Goal: Transaction & Acquisition: Purchase product/service

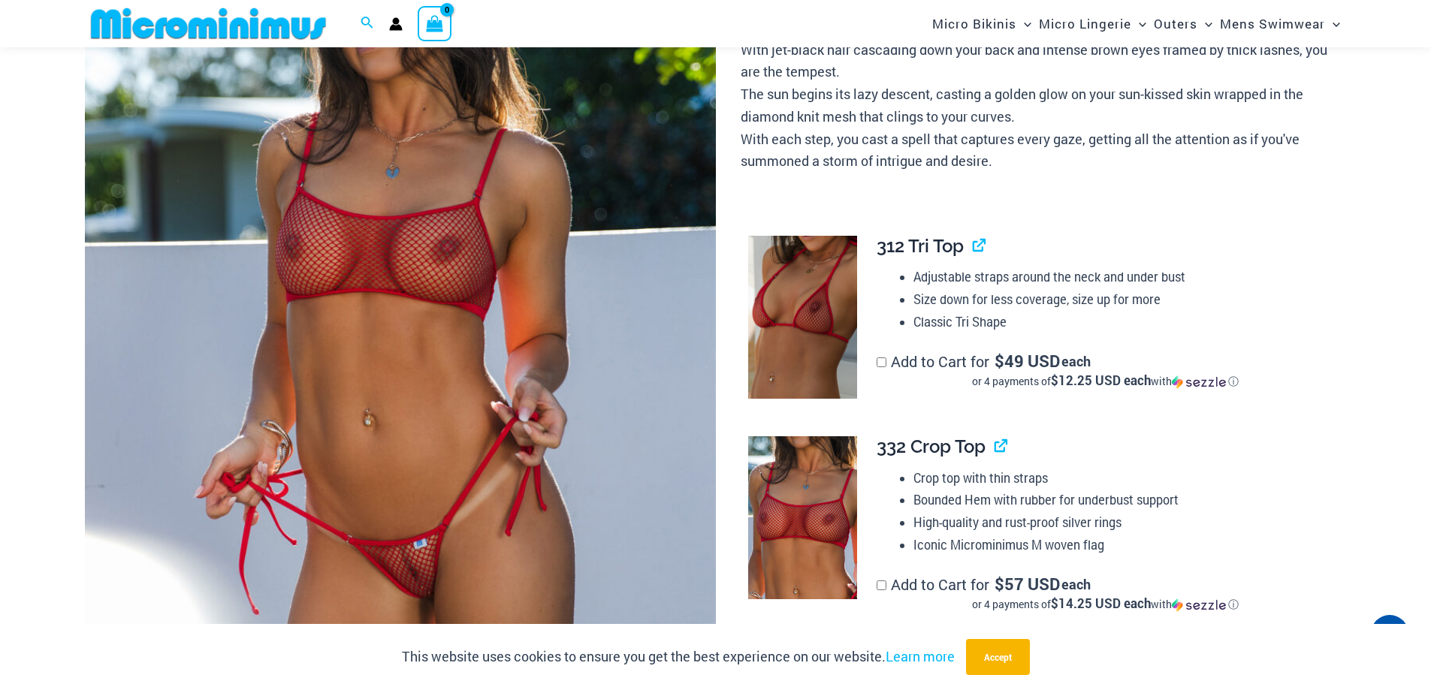
scroll to position [582, 0]
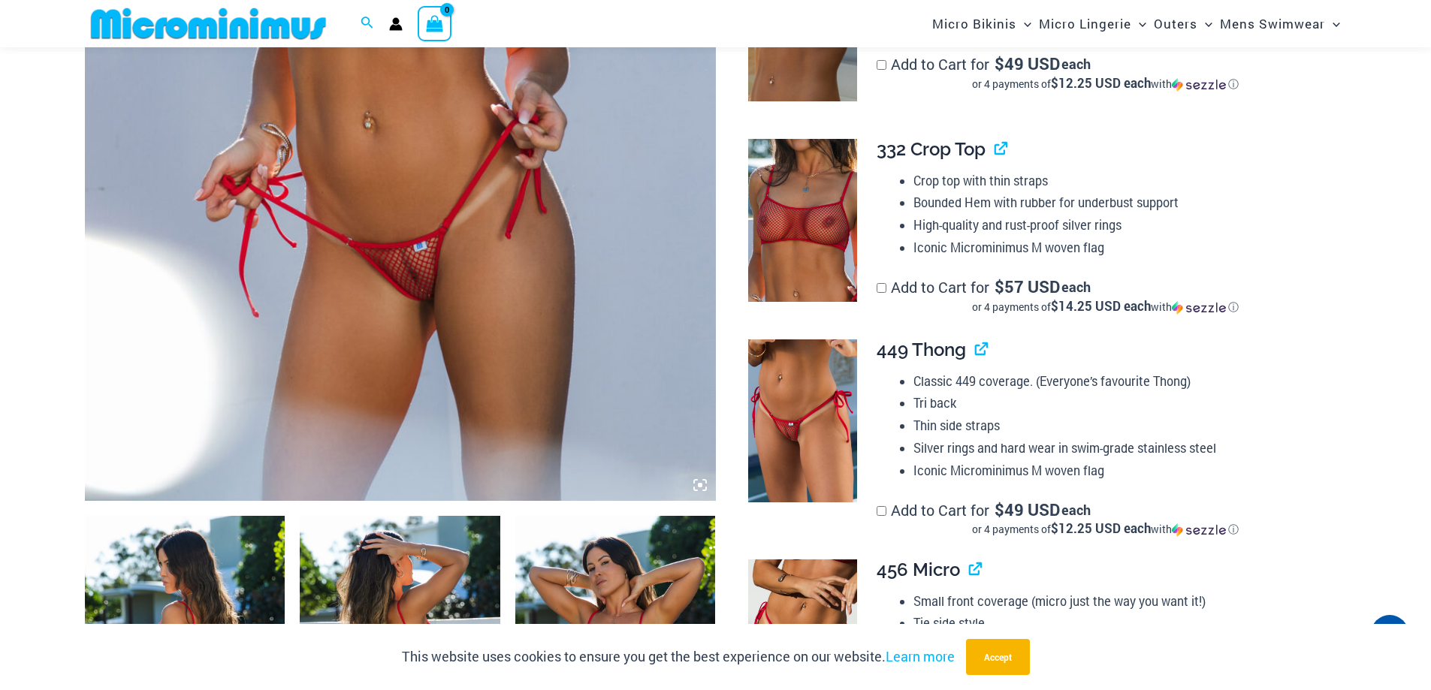
click at [490, 128] on img at bounding box center [400, 28] width 631 height 946
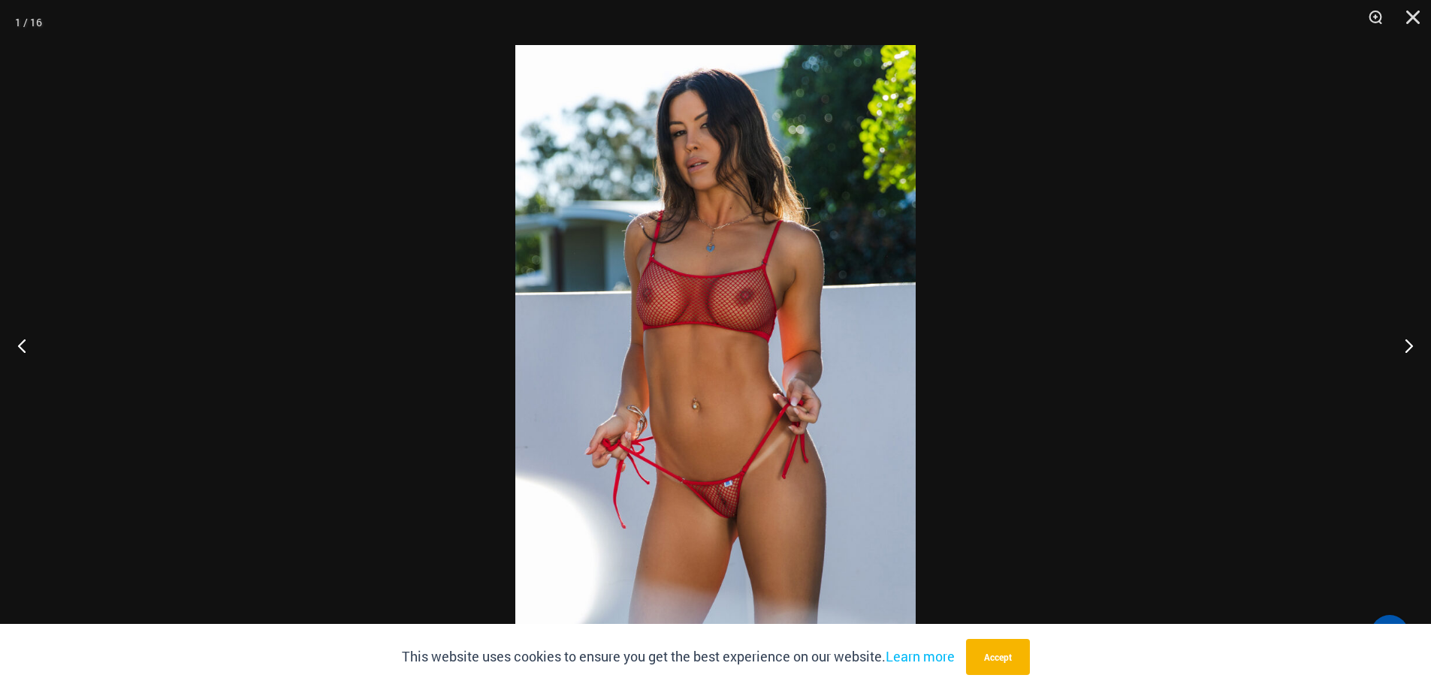
click at [755, 488] on img at bounding box center [715, 345] width 400 height 600
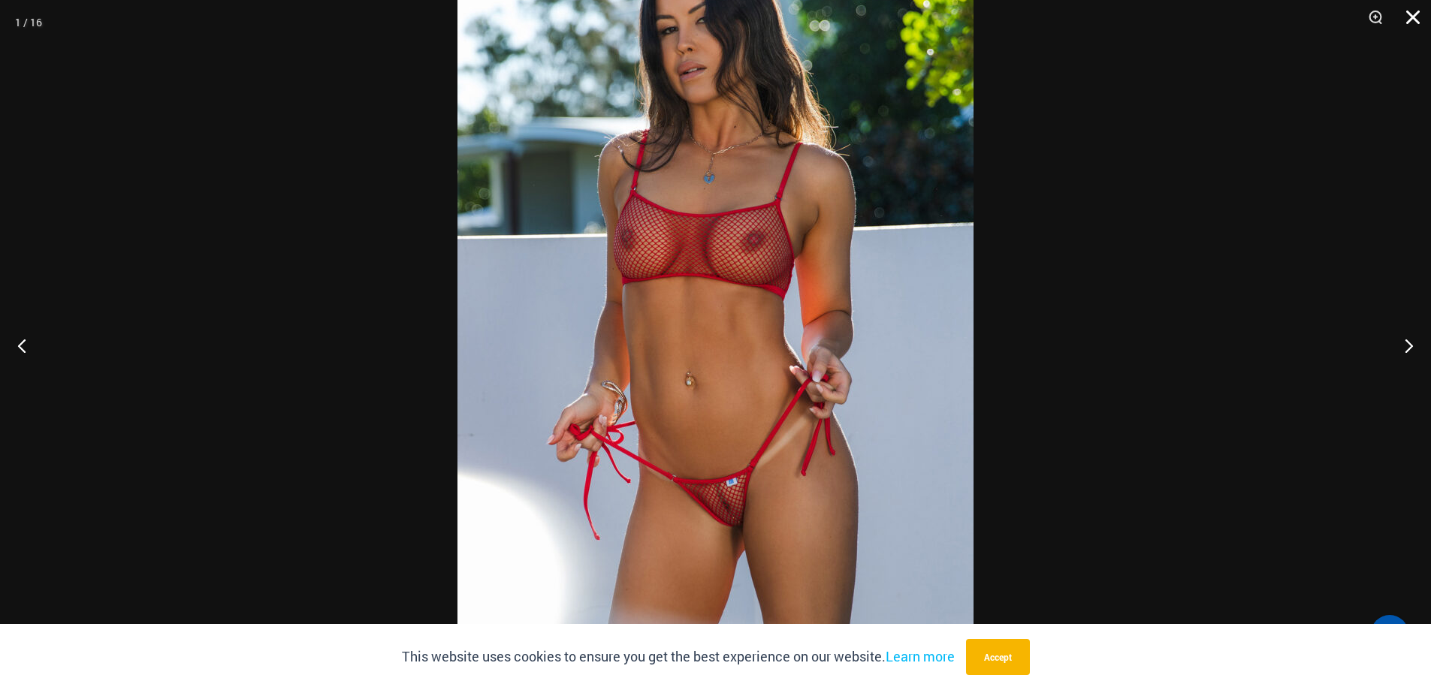
click at [1407, 12] on button "Close" at bounding box center [1408, 22] width 38 height 45
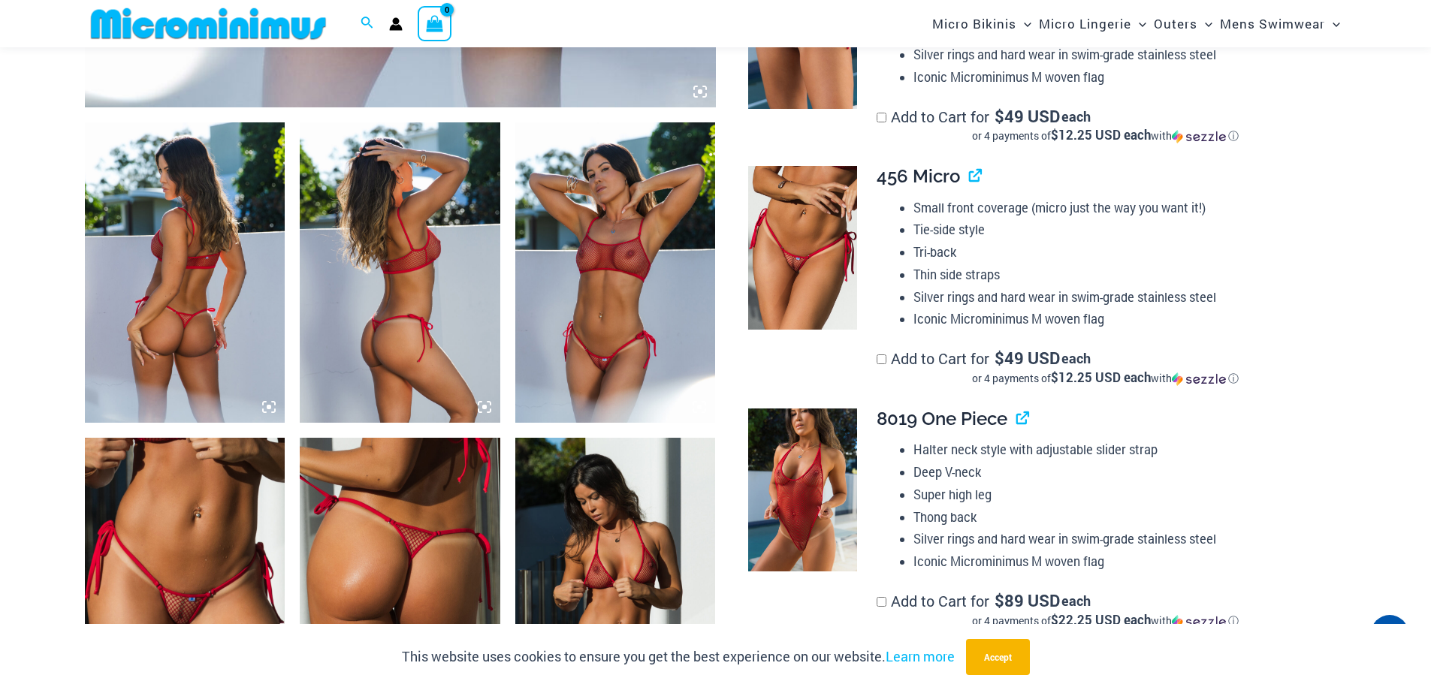
scroll to position [895, 0]
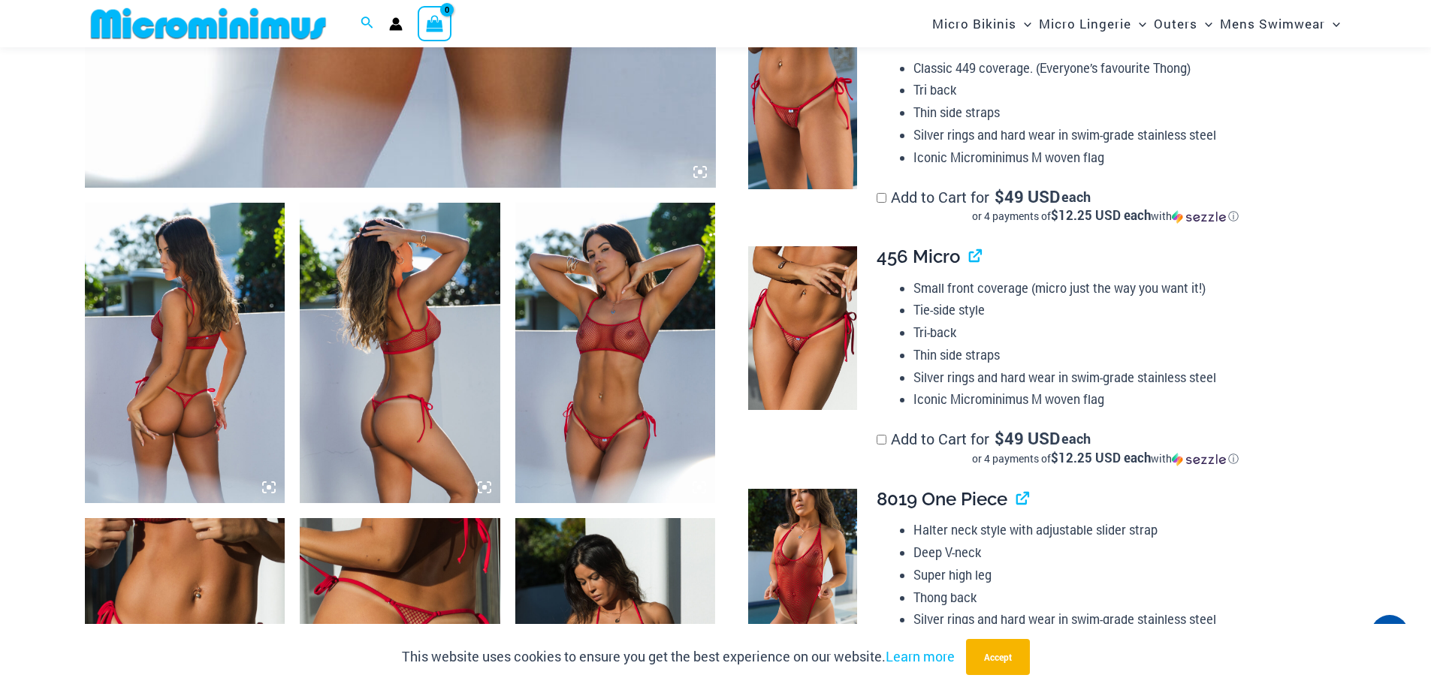
click at [788, 124] on img at bounding box center [802, 107] width 109 height 163
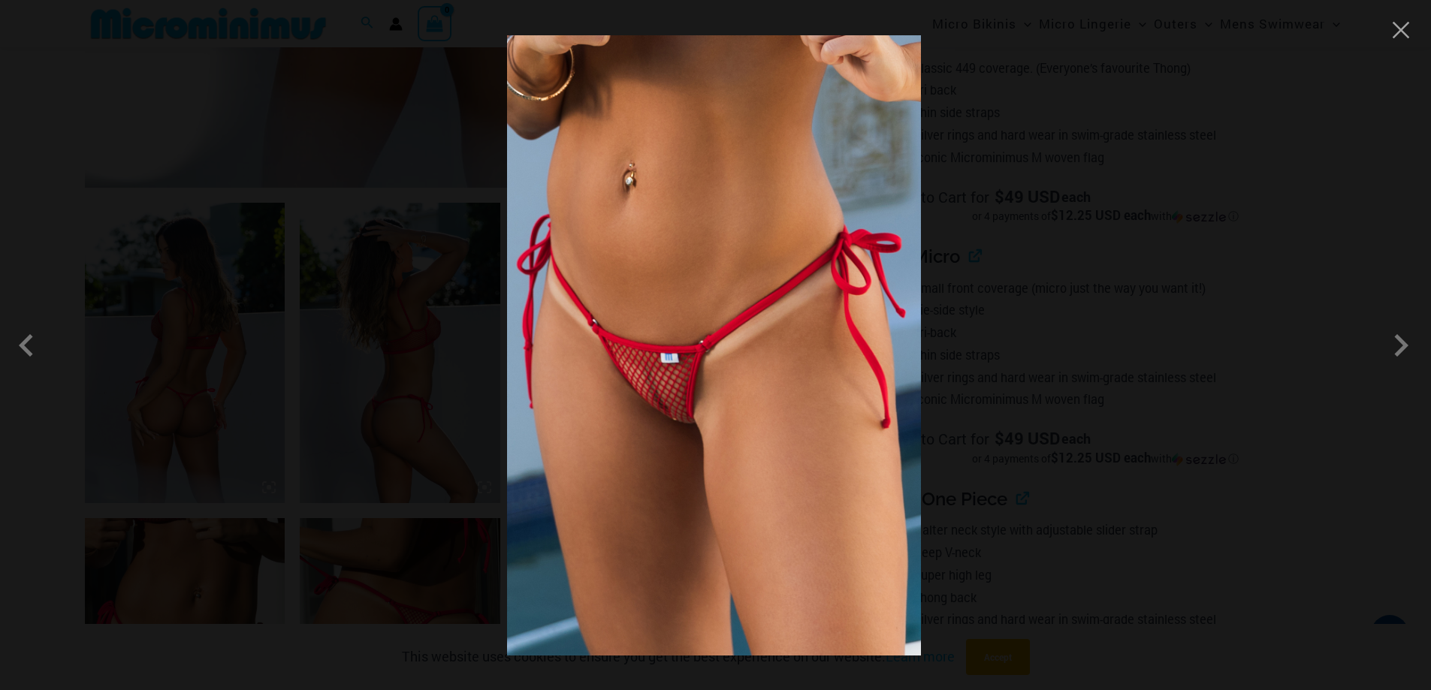
click at [699, 421] on img at bounding box center [714, 345] width 414 height 620
click at [701, 415] on img at bounding box center [714, 345] width 414 height 620
click at [1403, 345] on span at bounding box center [1400, 345] width 45 height 45
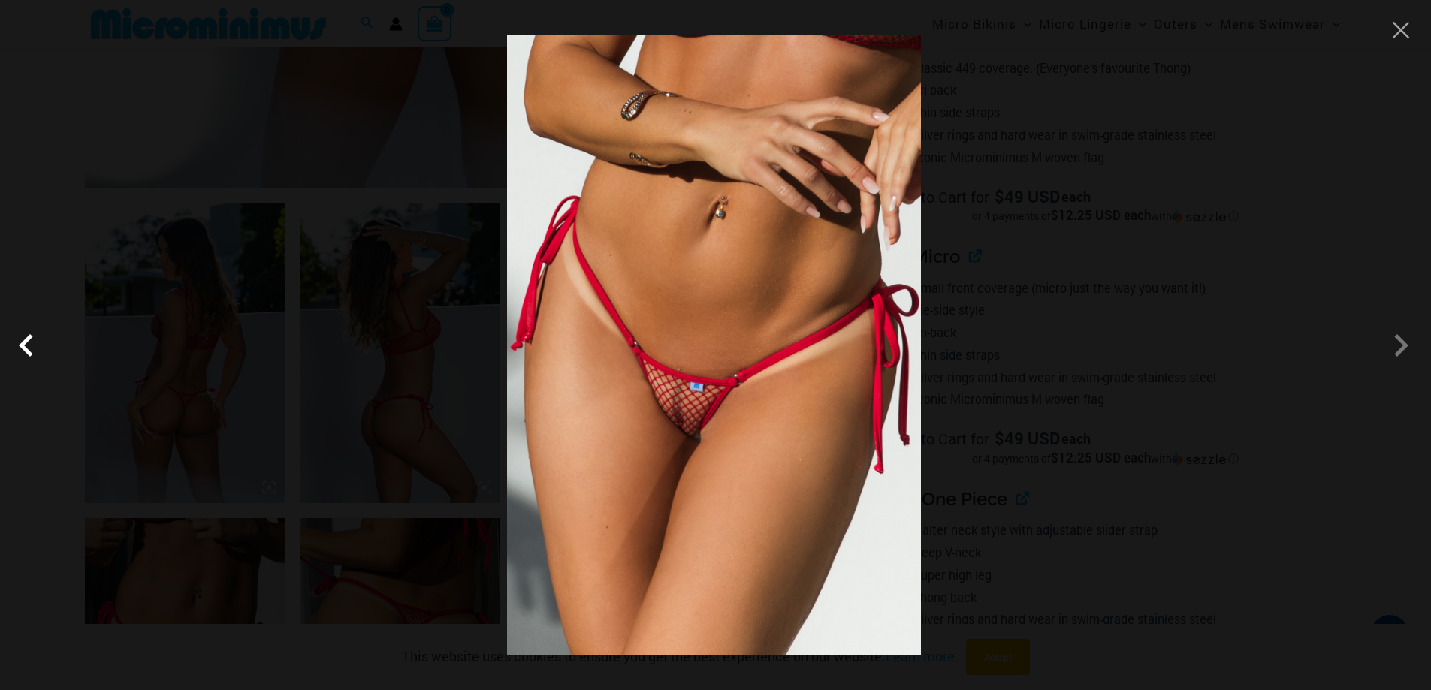
click at [24, 339] on span at bounding box center [30, 345] width 45 height 45
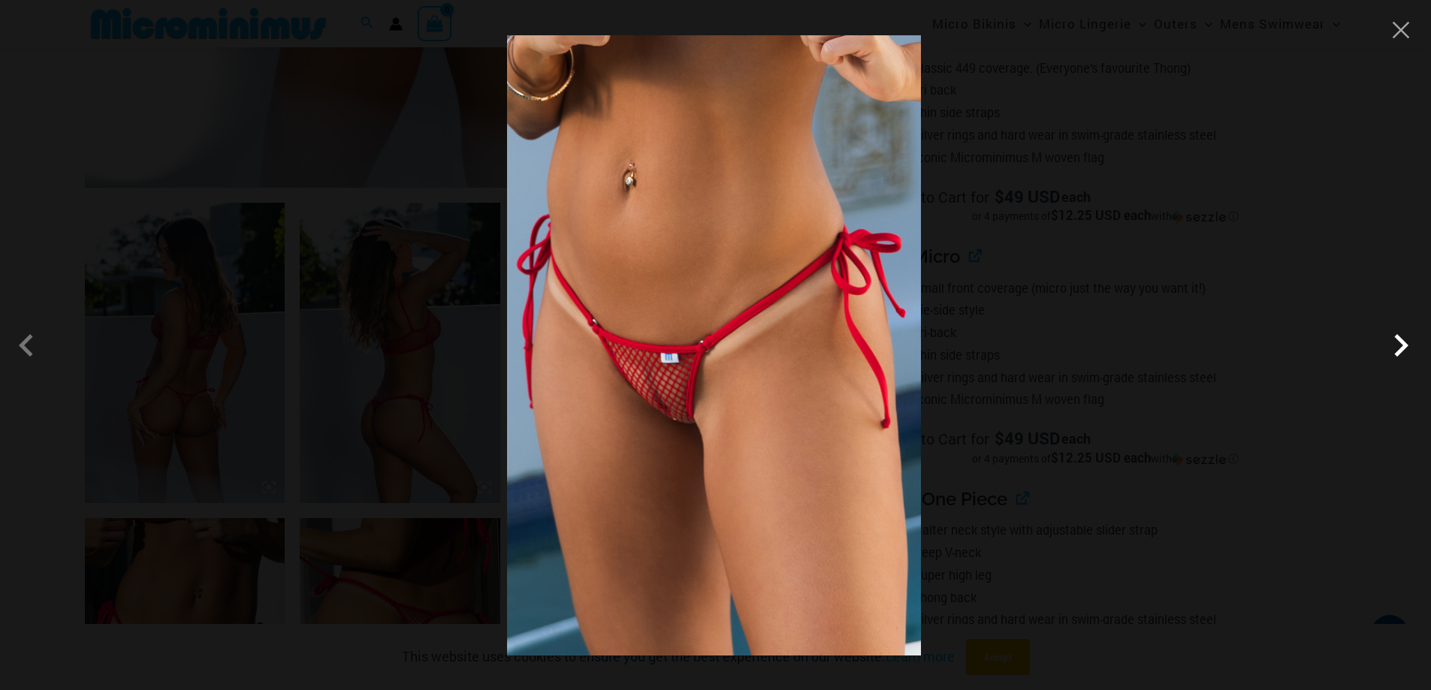
click at [1398, 342] on span at bounding box center [1400, 345] width 45 height 45
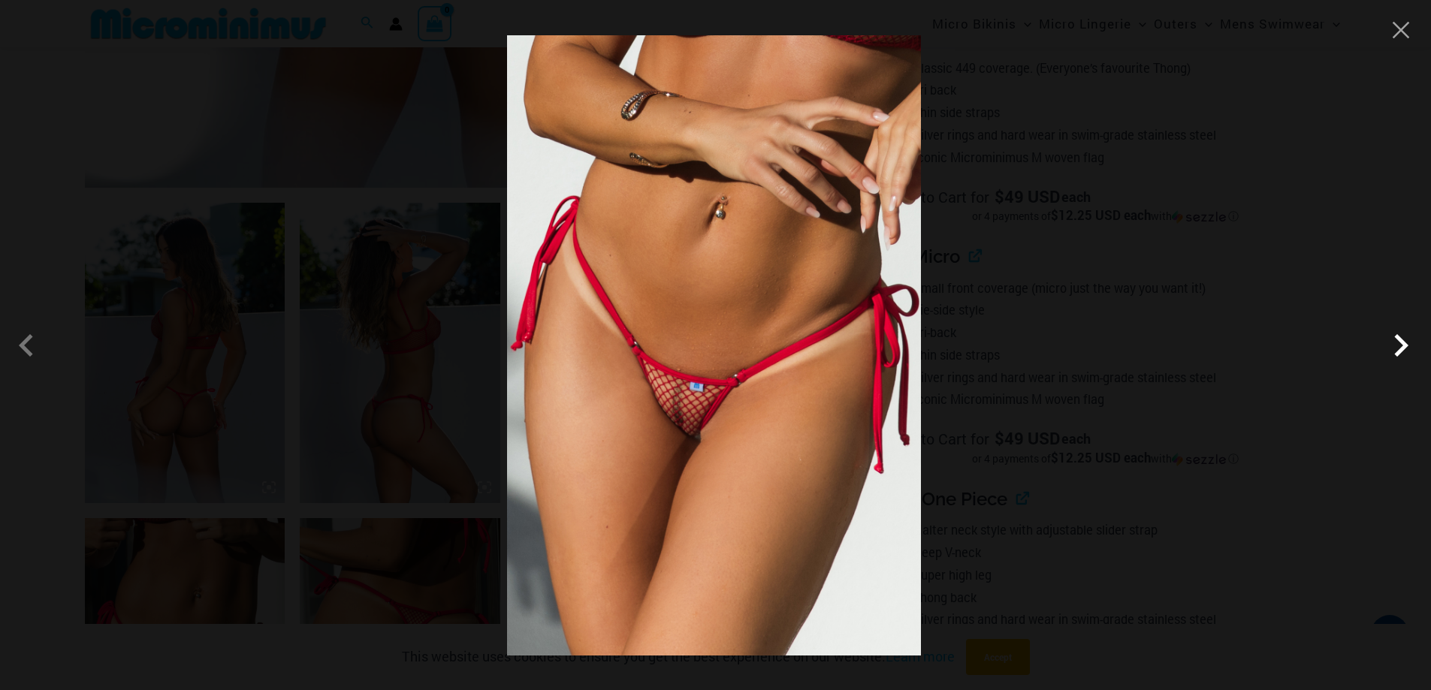
click at [1398, 341] on span at bounding box center [1400, 345] width 45 height 45
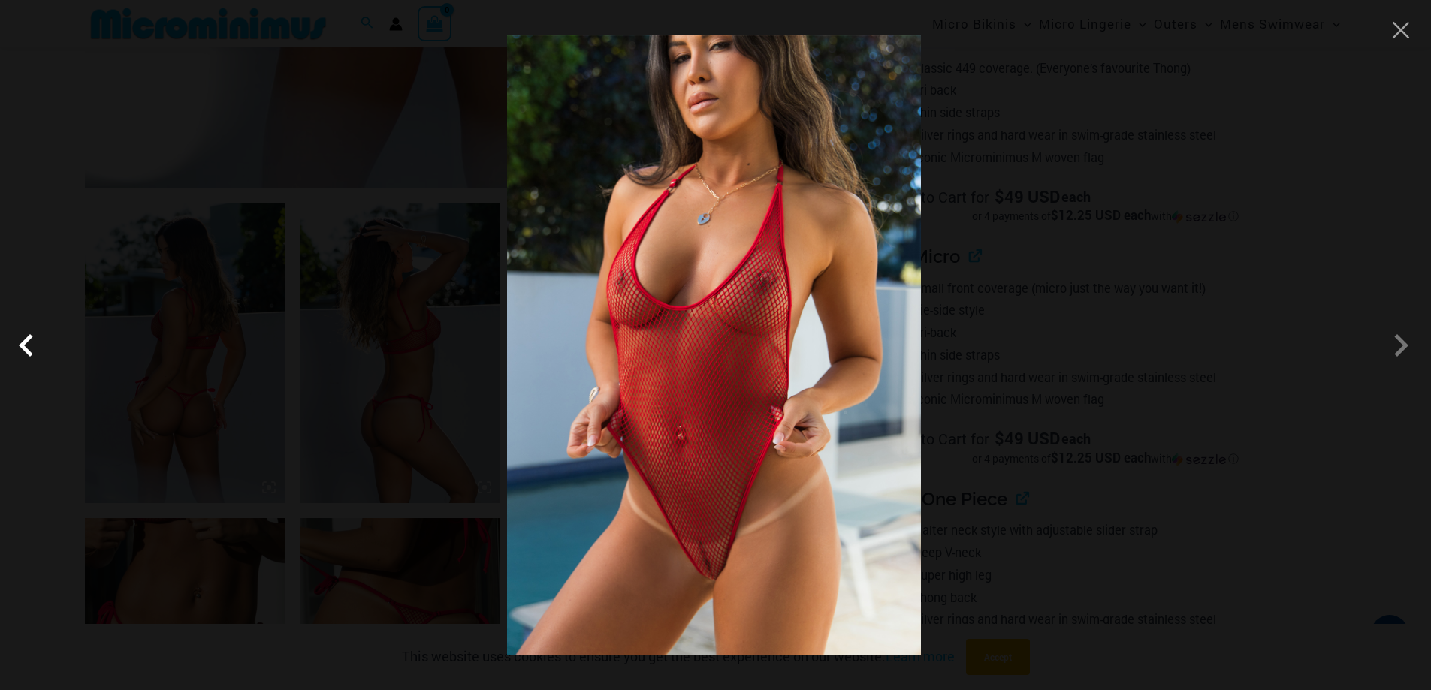
click at [21, 339] on span at bounding box center [30, 345] width 45 height 45
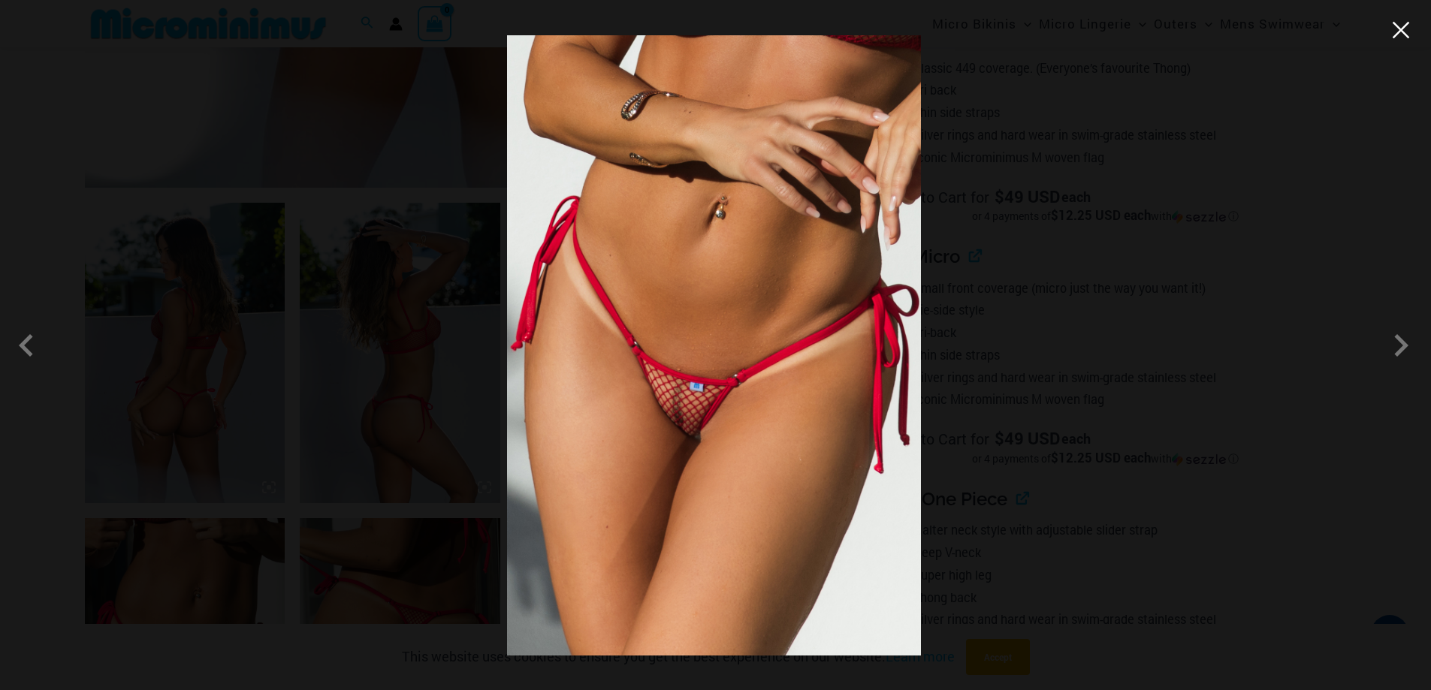
click at [1404, 31] on button "Close" at bounding box center [1400, 30] width 23 height 23
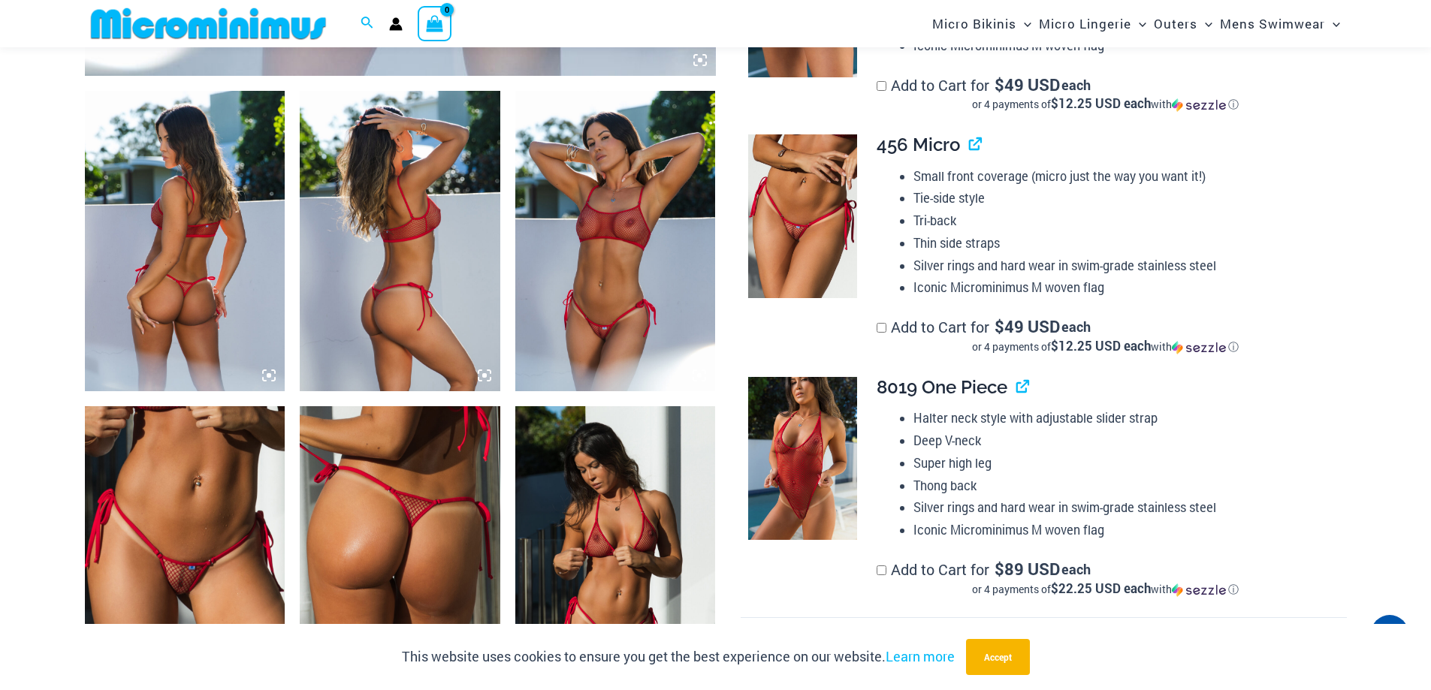
scroll to position [911, 0]
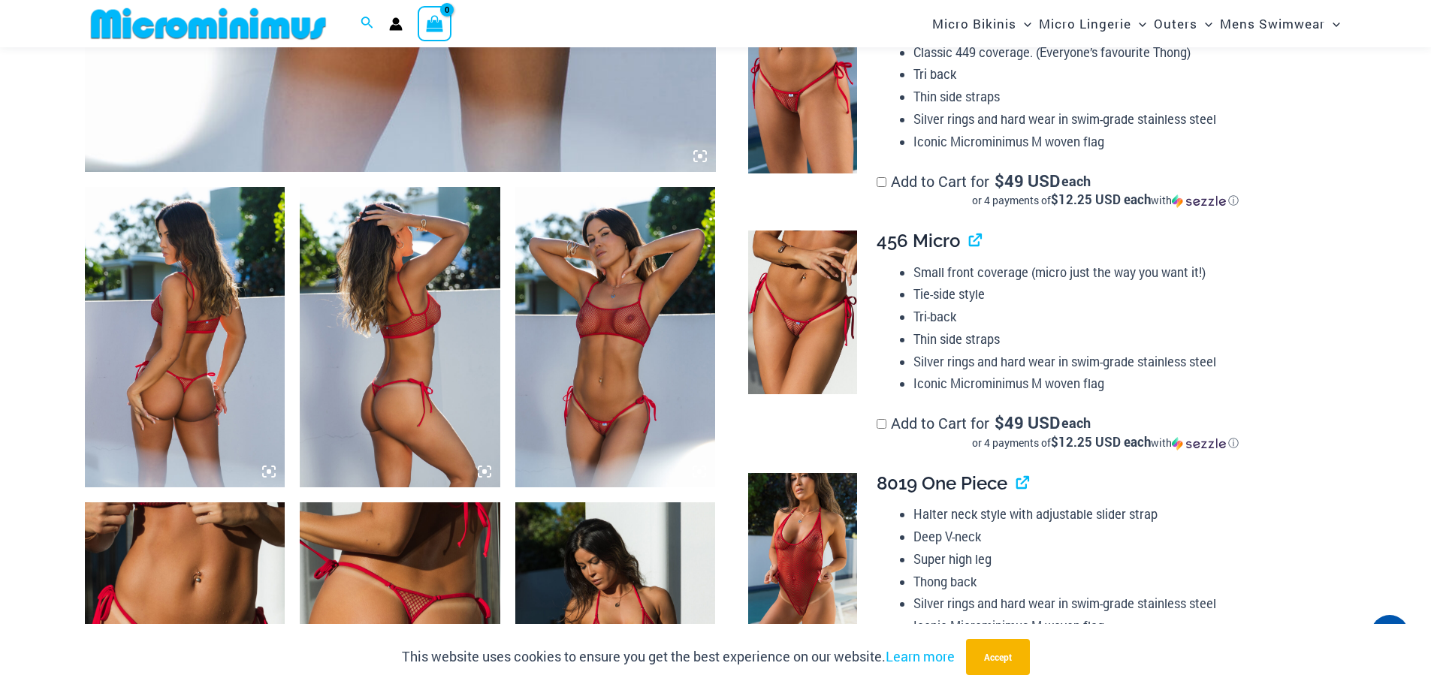
click at [173, 386] on img at bounding box center [185, 337] width 201 height 300
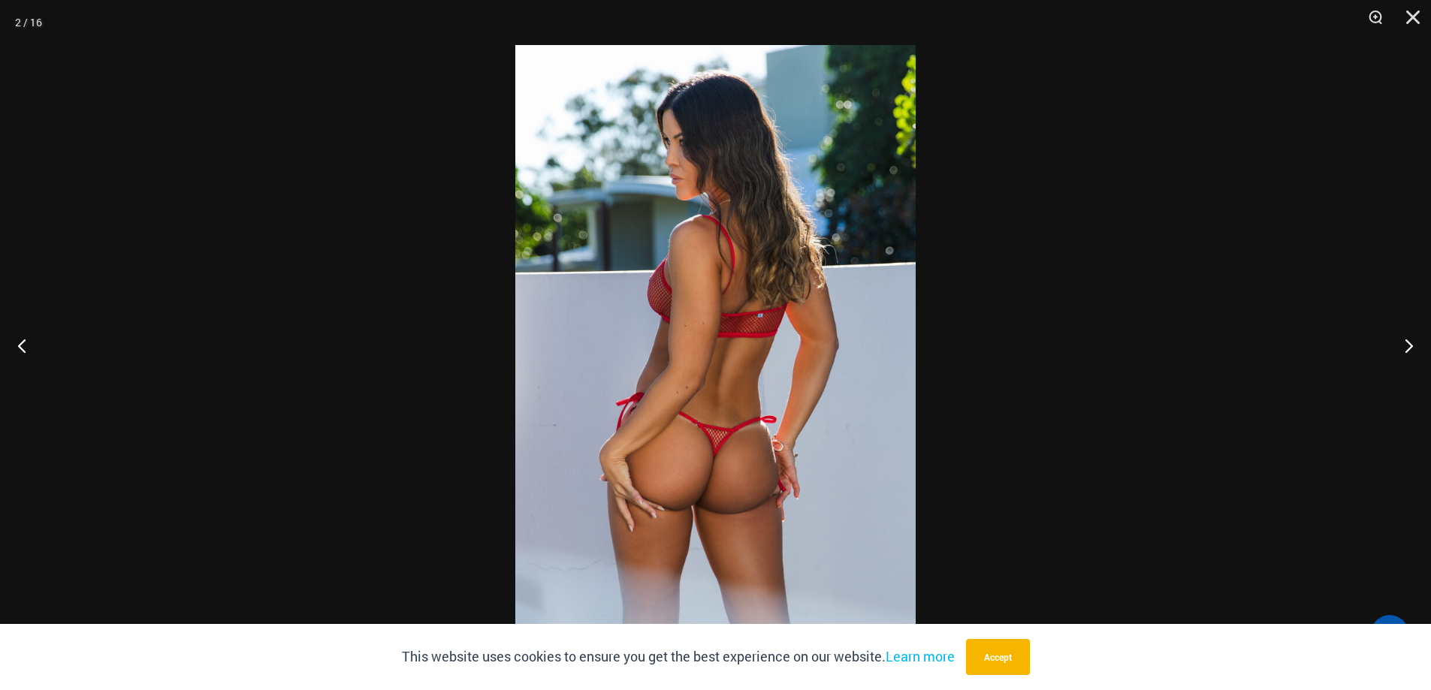
click at [726, 484] on img at bounding box center [715, 345] width 400 height 600
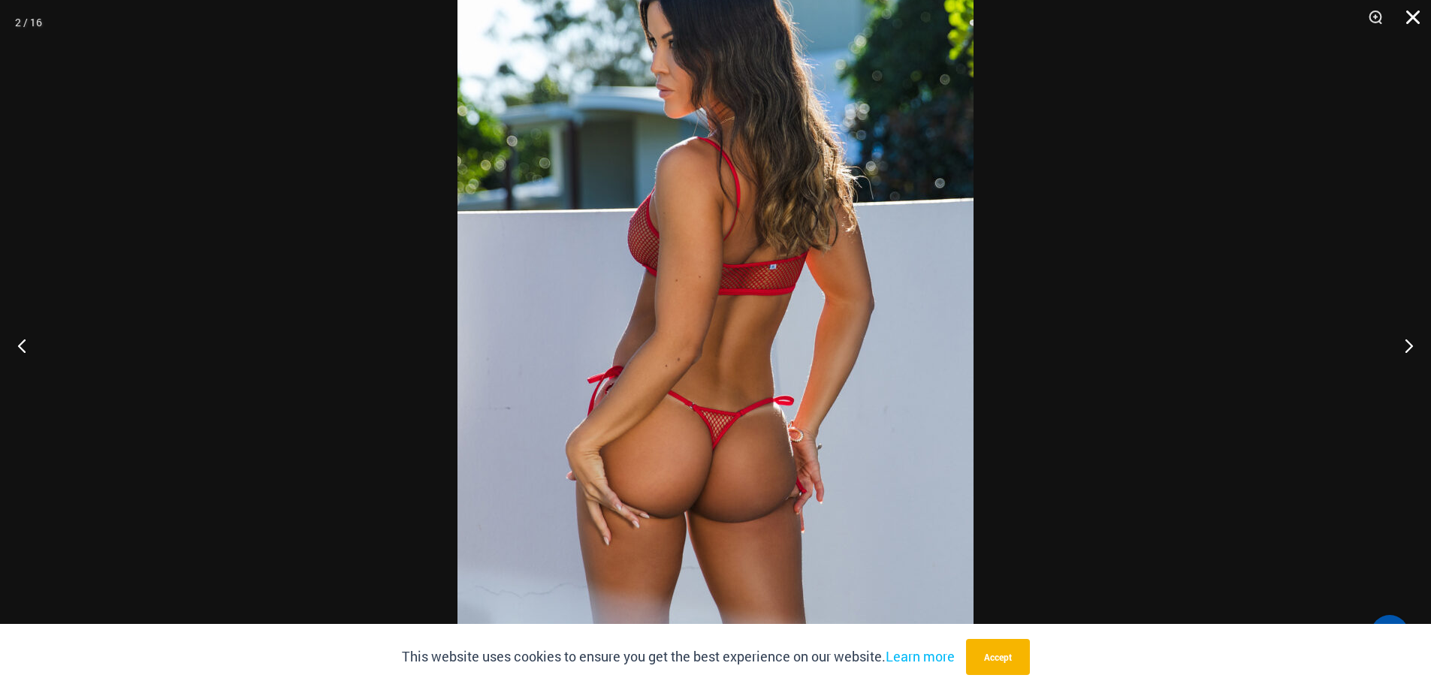
click at [1410, 18] on button "Close" at bounding box center [1408, 22] width 38 height 45
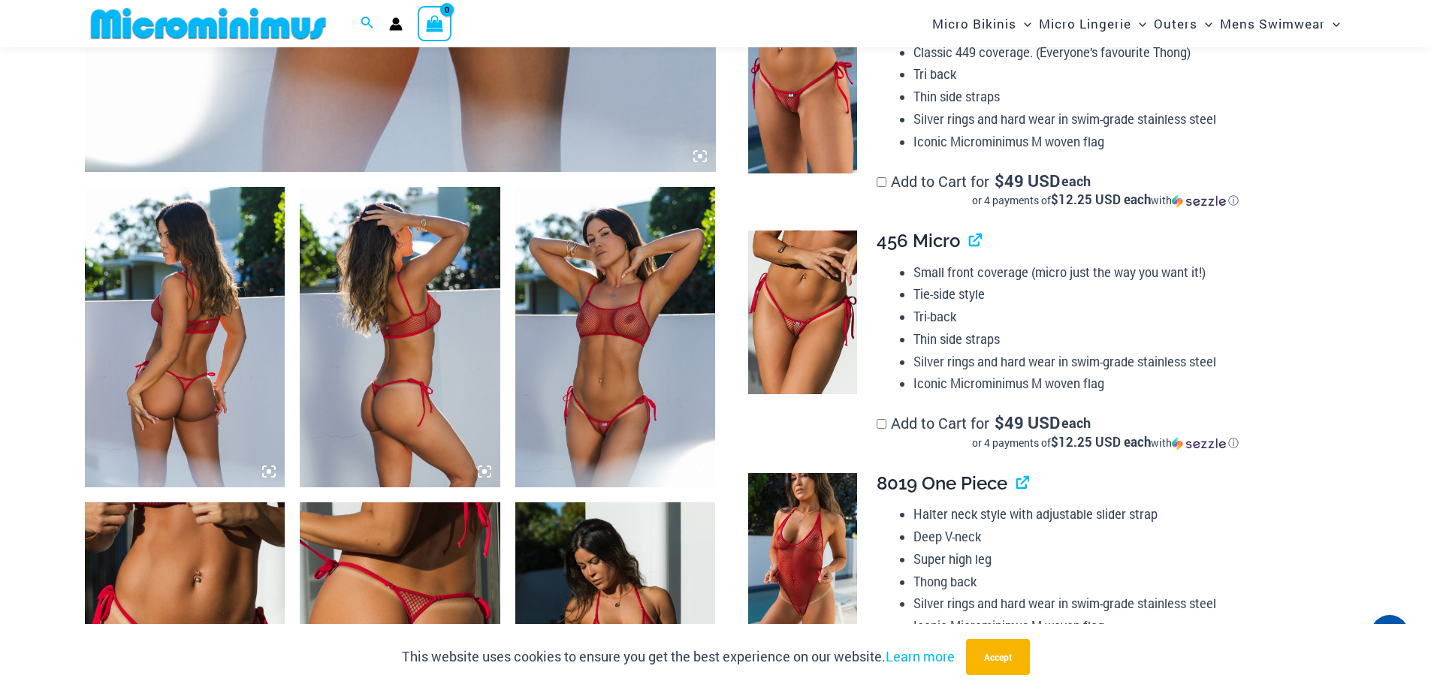
click at [531, 347] on img at bounding box center [615, 337] width 201 height 300
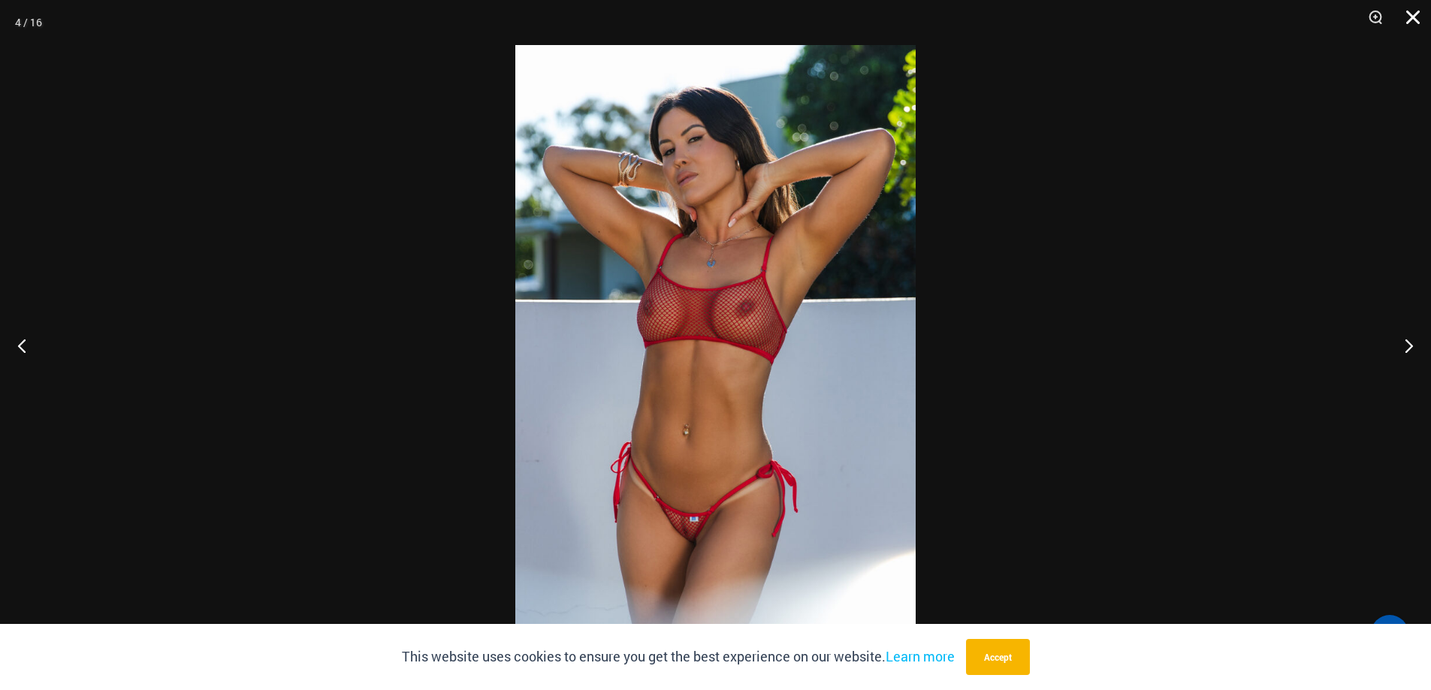
click at [1406, 15] on button "Close" at bounding box center [1408, 22] width 38 height 45
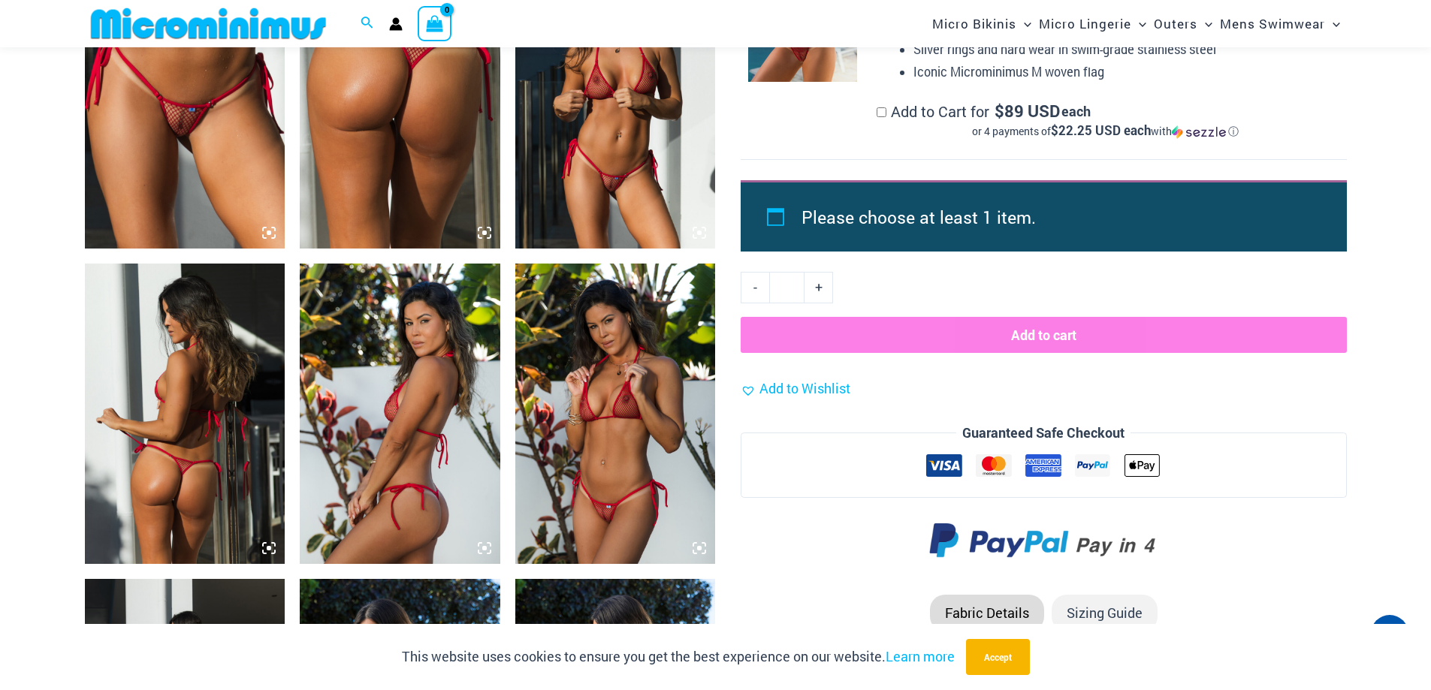
scroll to position [1393, 0]
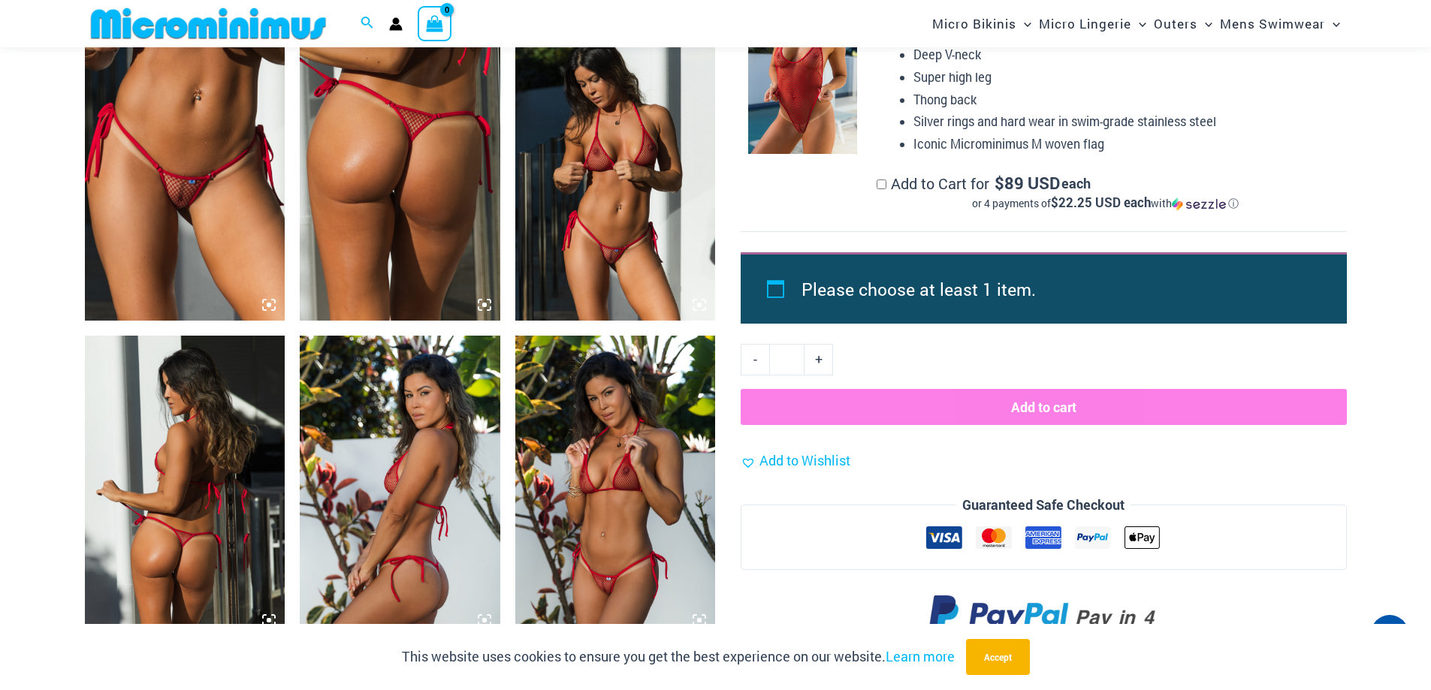
click at [198, 195] on img at bounding box center [185, 170] width 201 height 300
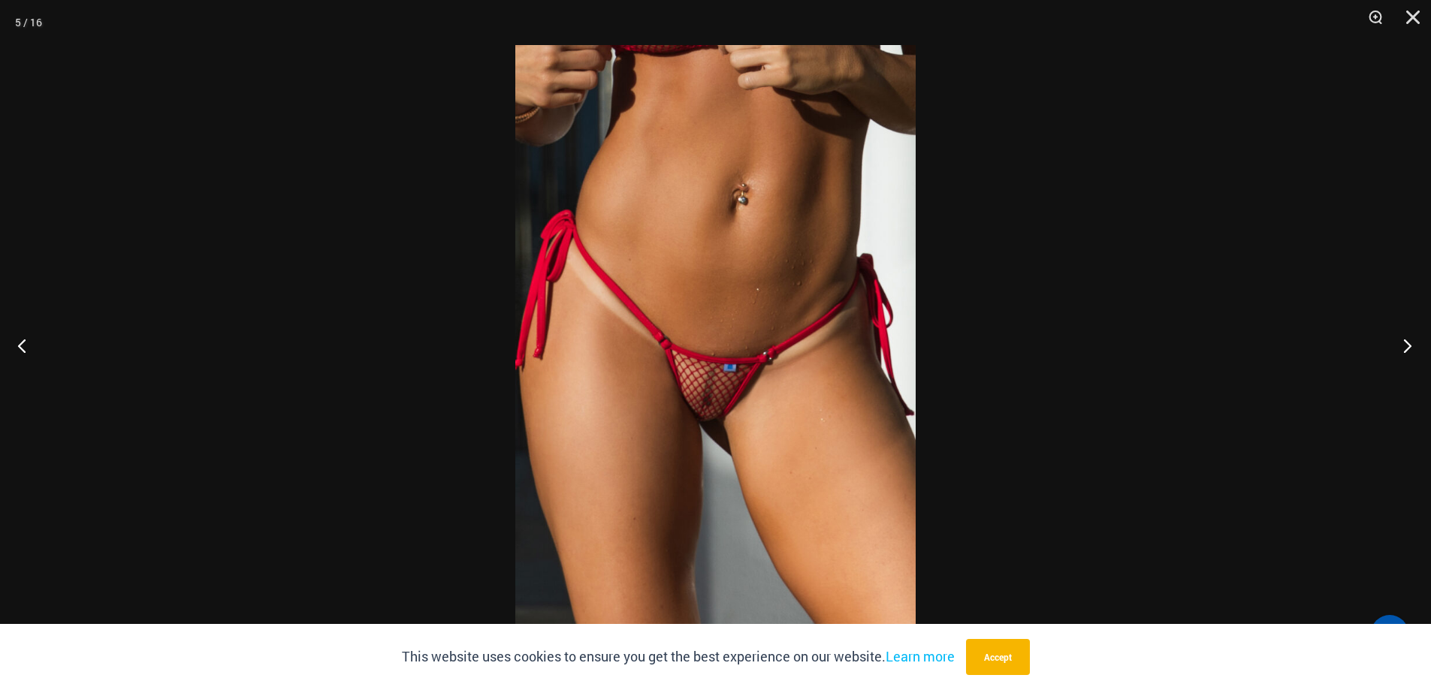
click at [1408, 348] on button "Next" at bounding box center [1402, 345] width 56 height 75
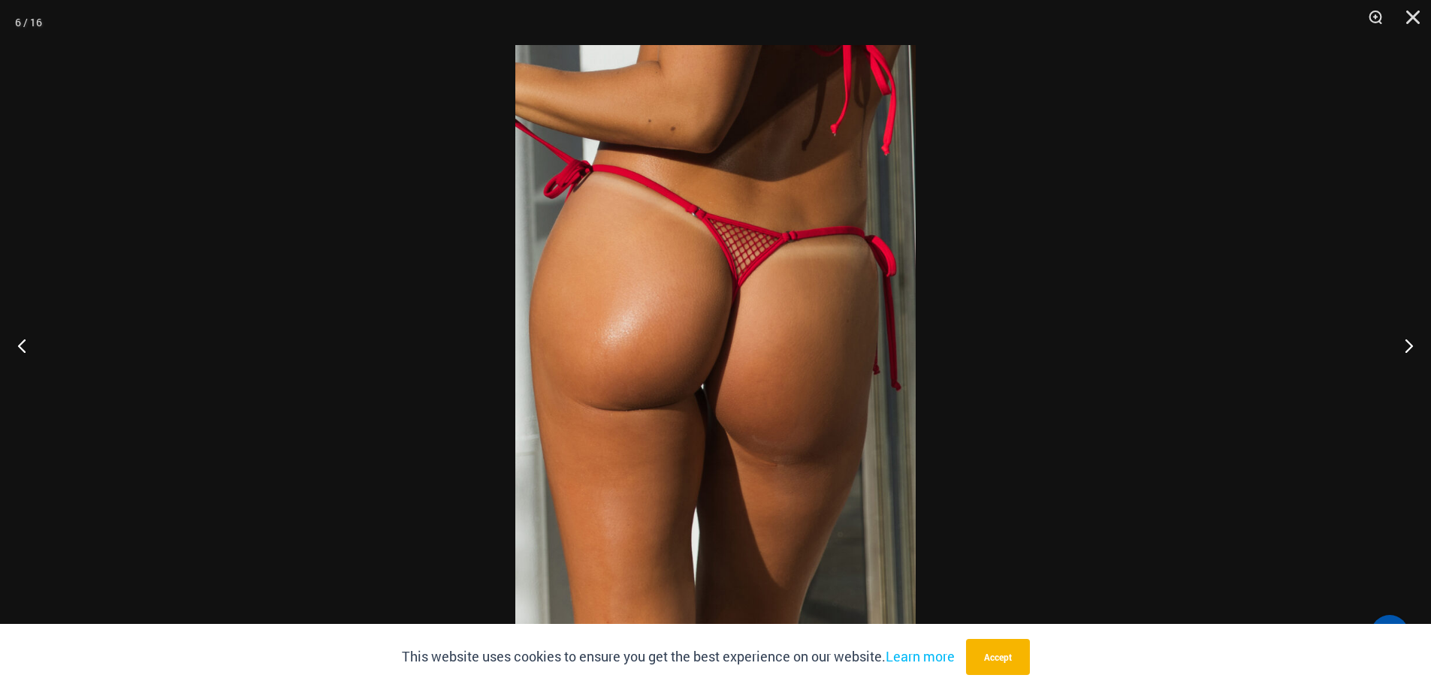
click at [686, 413] on img at bounding box center [715, 345] width 400 height 600
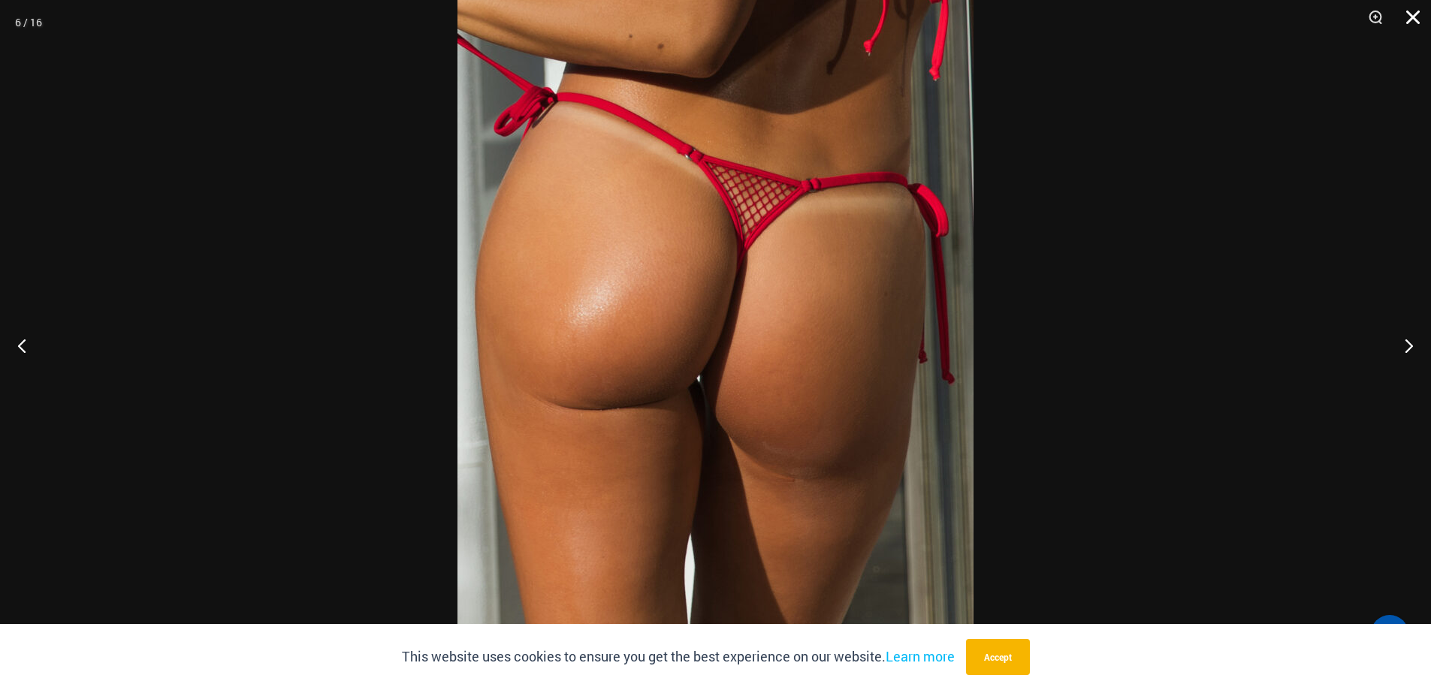
click at [1412, 14] on button "Close" at bounding box center [1408, 22] width 38 height 45
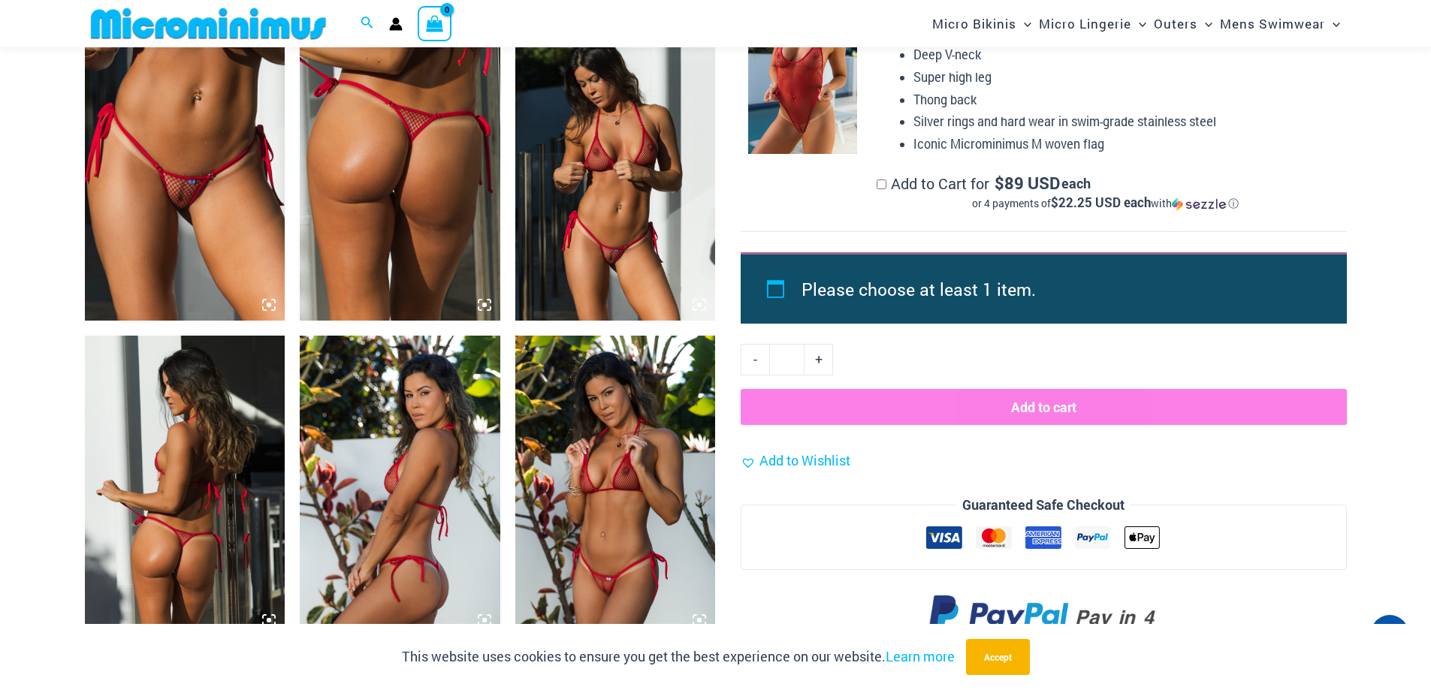
click at [601, 226] on img at bounding box center [615, 170] width 201 height 300
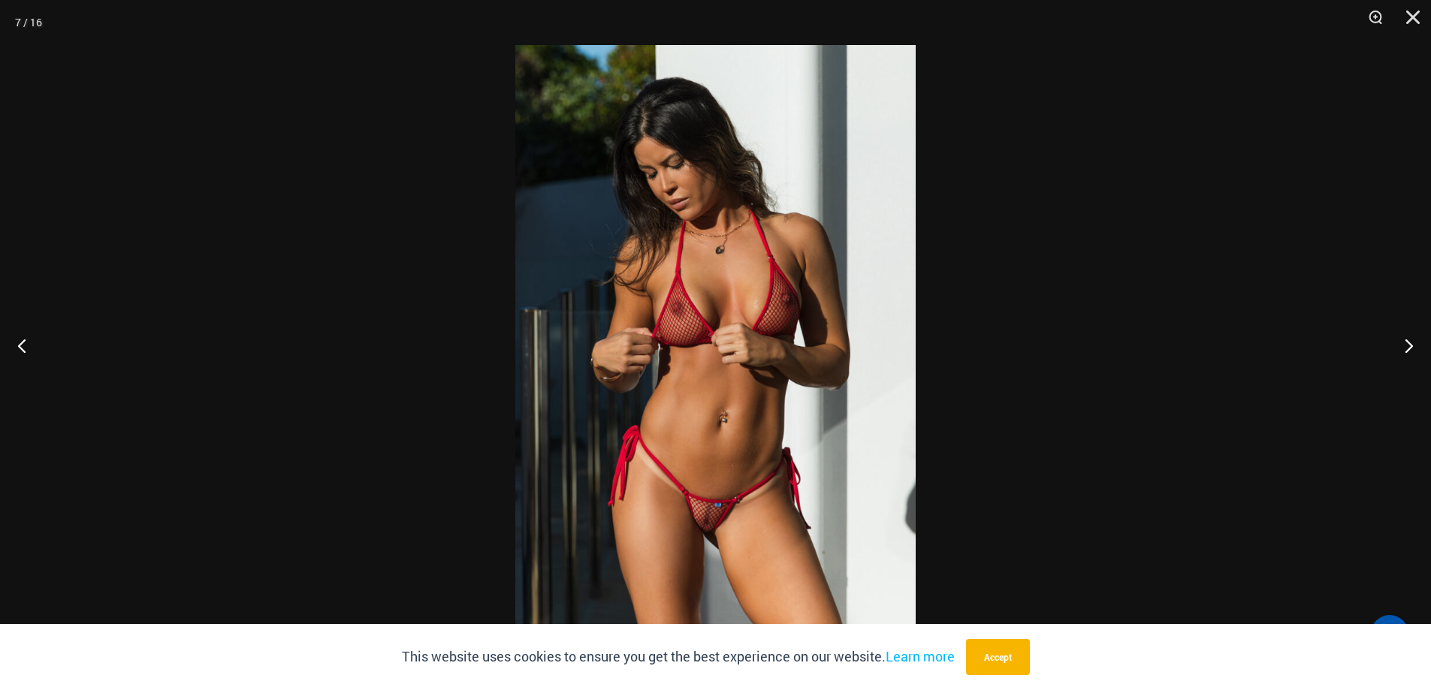
click at [704, 493] on img at bounding box center [715, 345] width 400 height 600
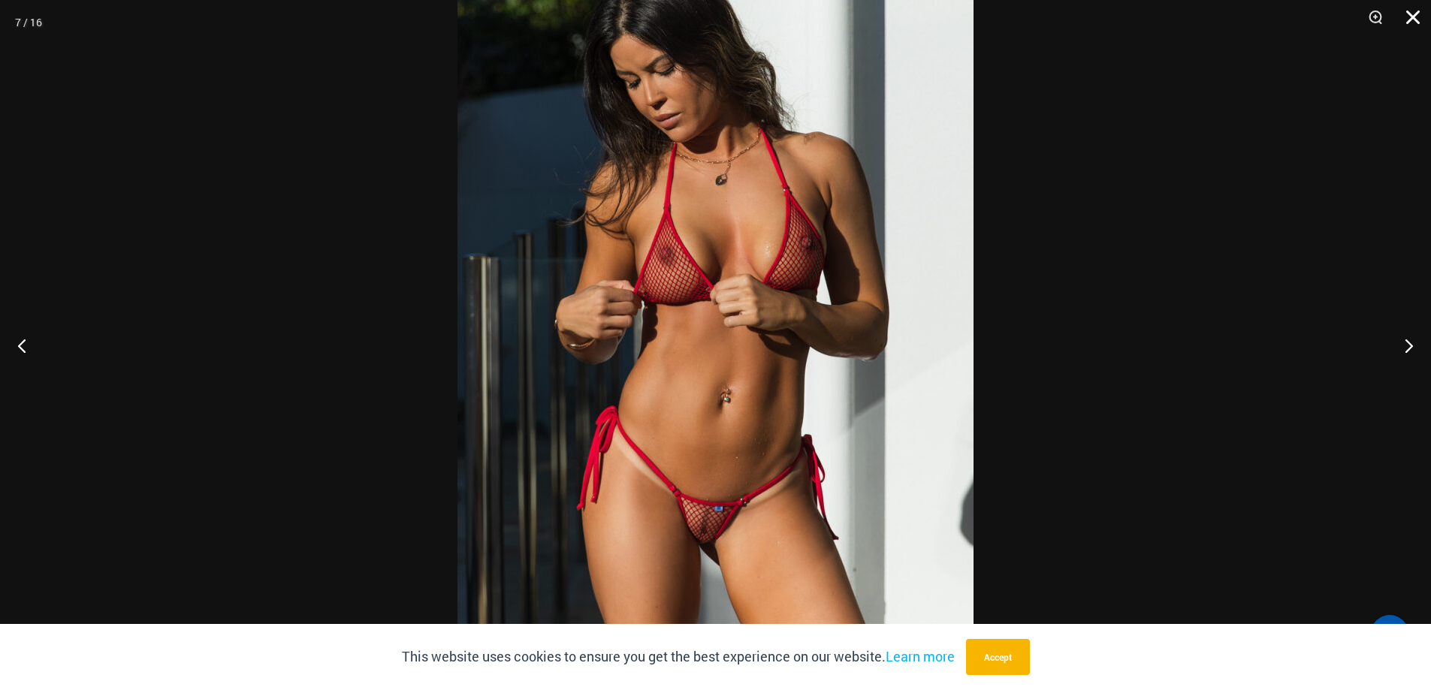
click at [1412, 21] on button "Close" at bounding box center [1408, 22] width 38 height 45
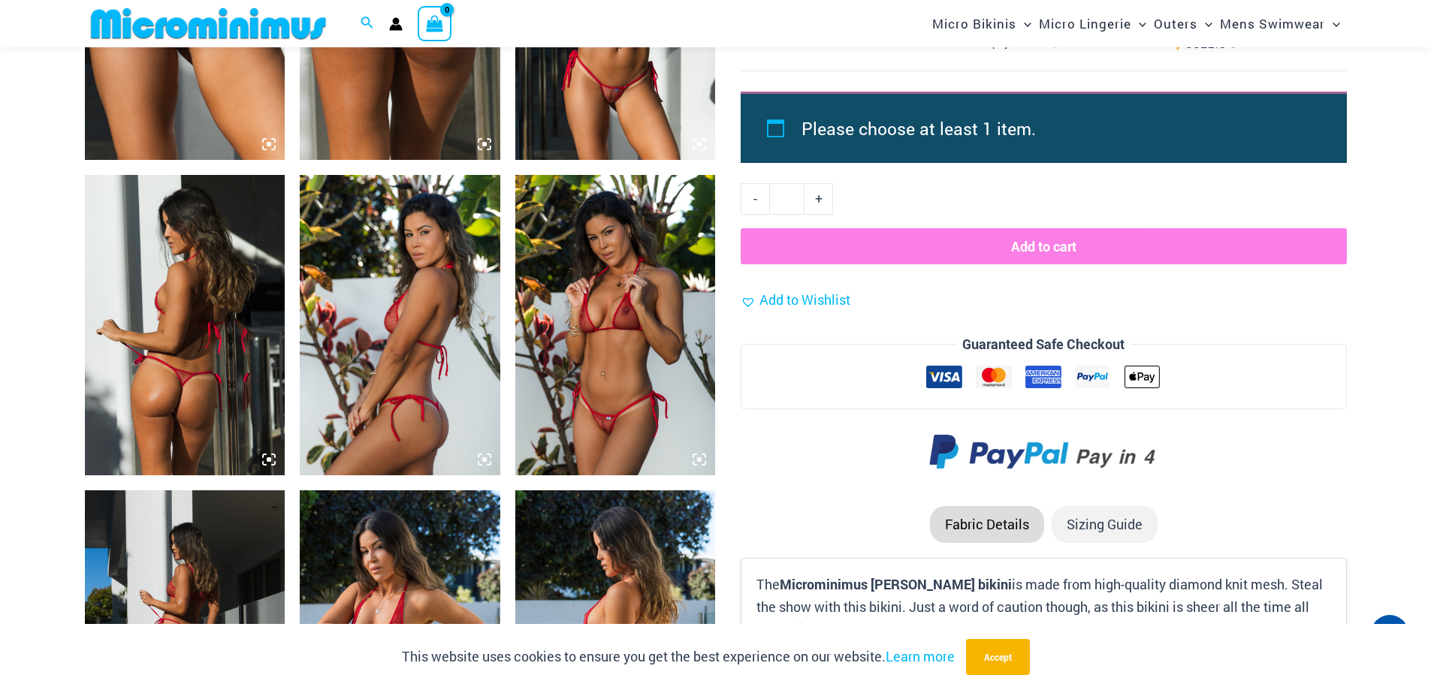
scroll to position [1714, 0]
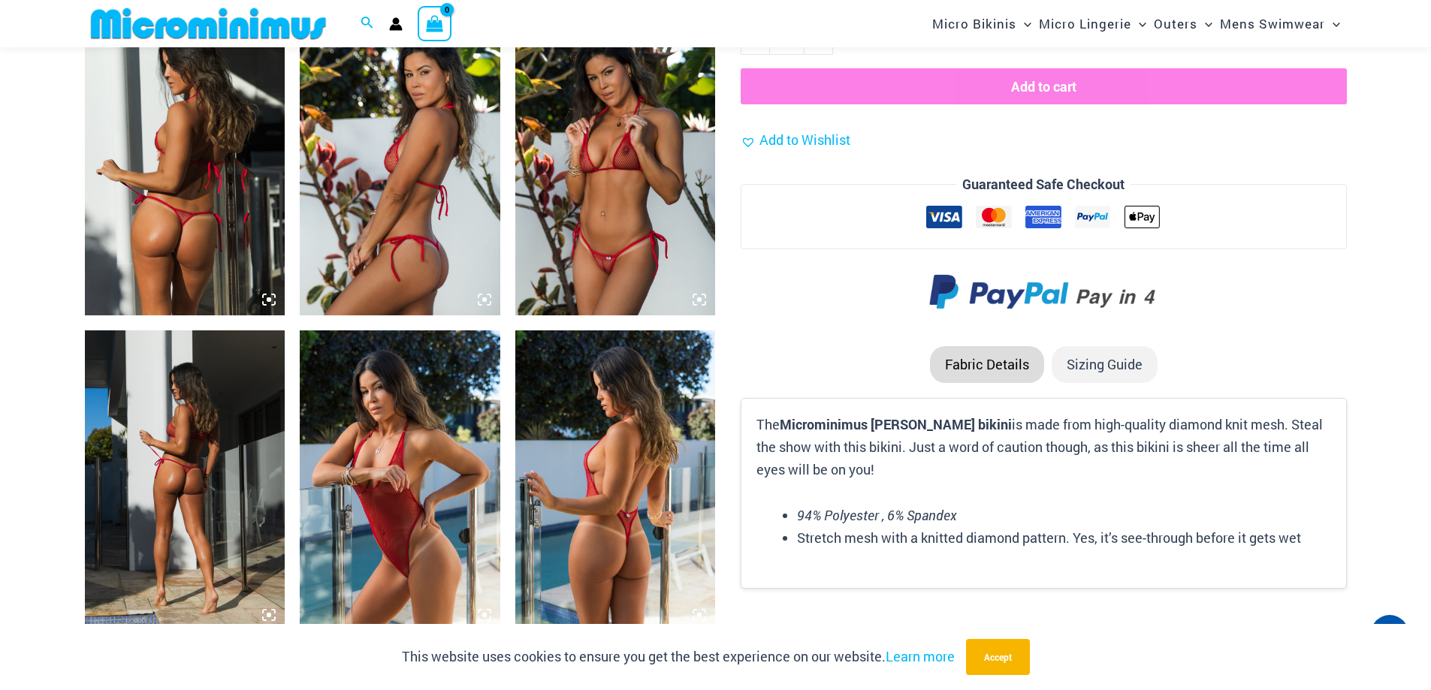
click at [587, 179] on img at bounding box center [615, 165] width 201 height 300
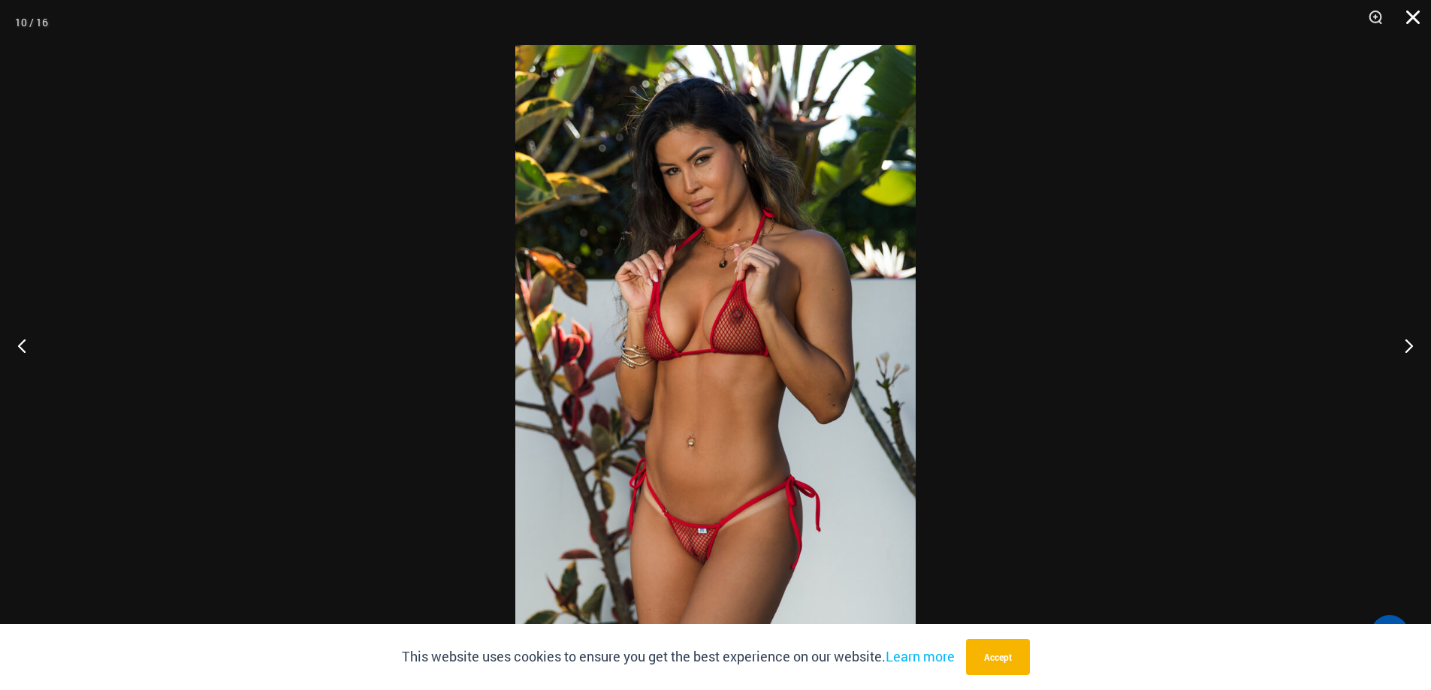
click at [1413, 14] on button "Close" at bounding box center [1408, 22] width 38 height 45
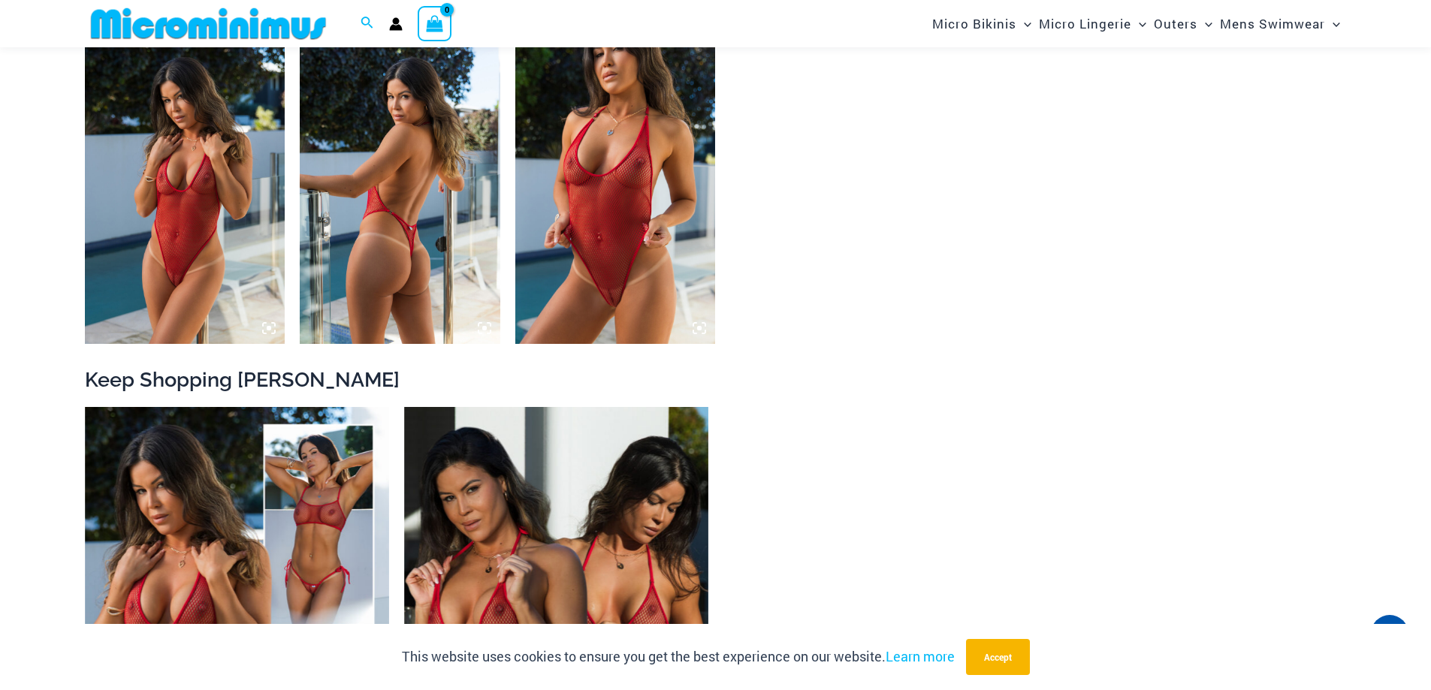
scroll to position [2276, 0]
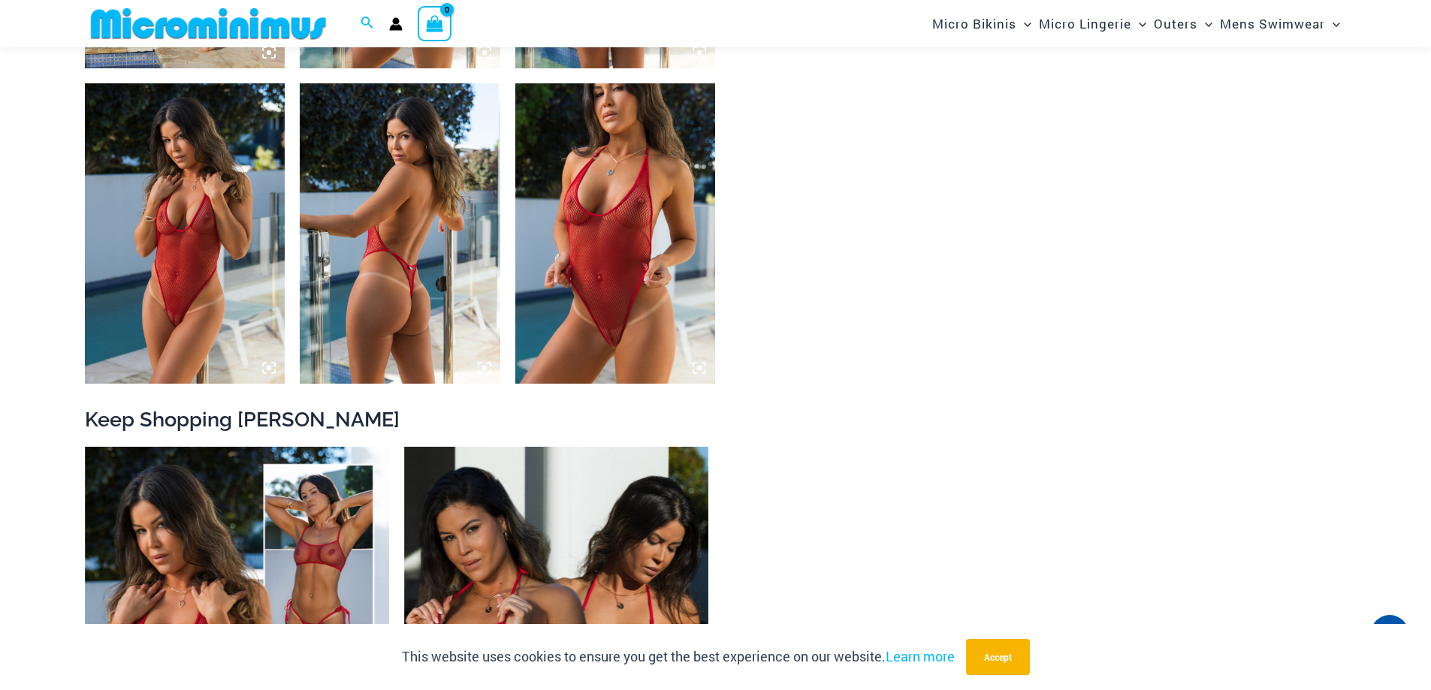
click at [401, 272] on img at bounding box center [400, 233] width 201 height 300
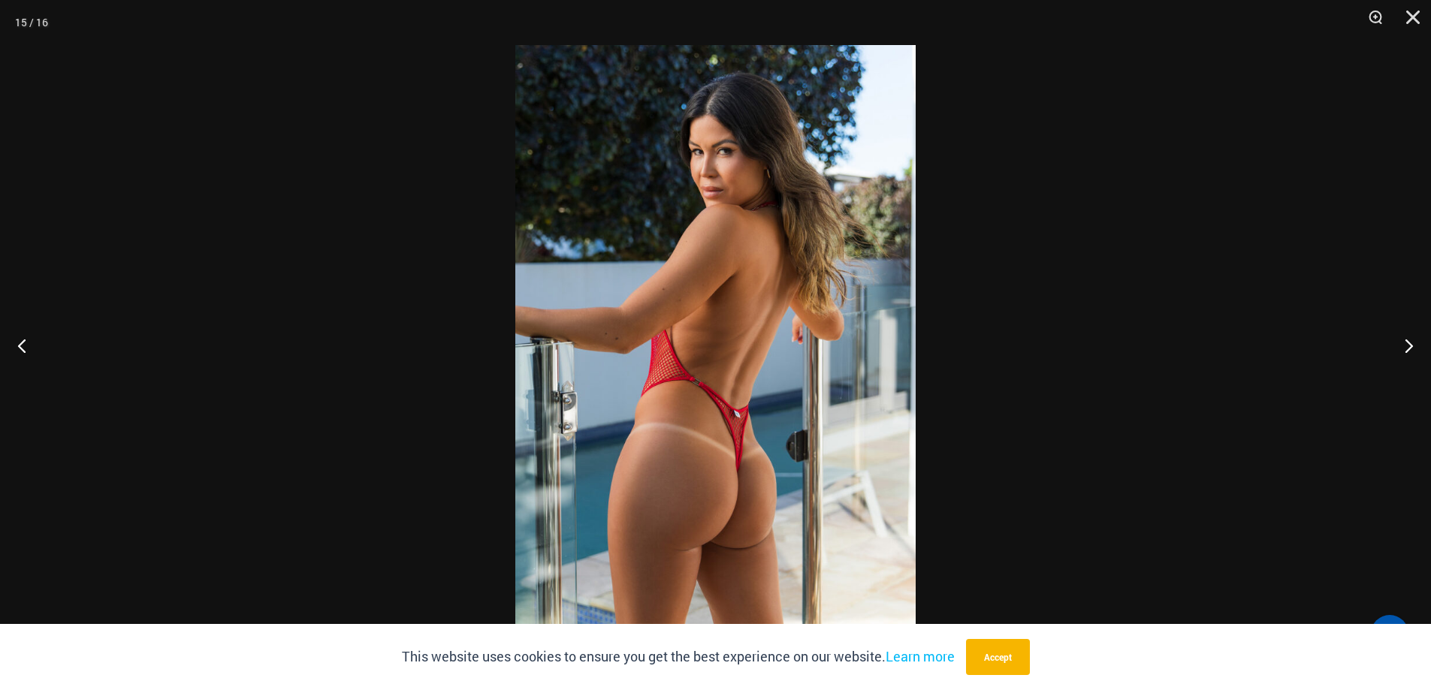
click at [754, 536] on img at bounding box center [715, 345] width 400 height 600
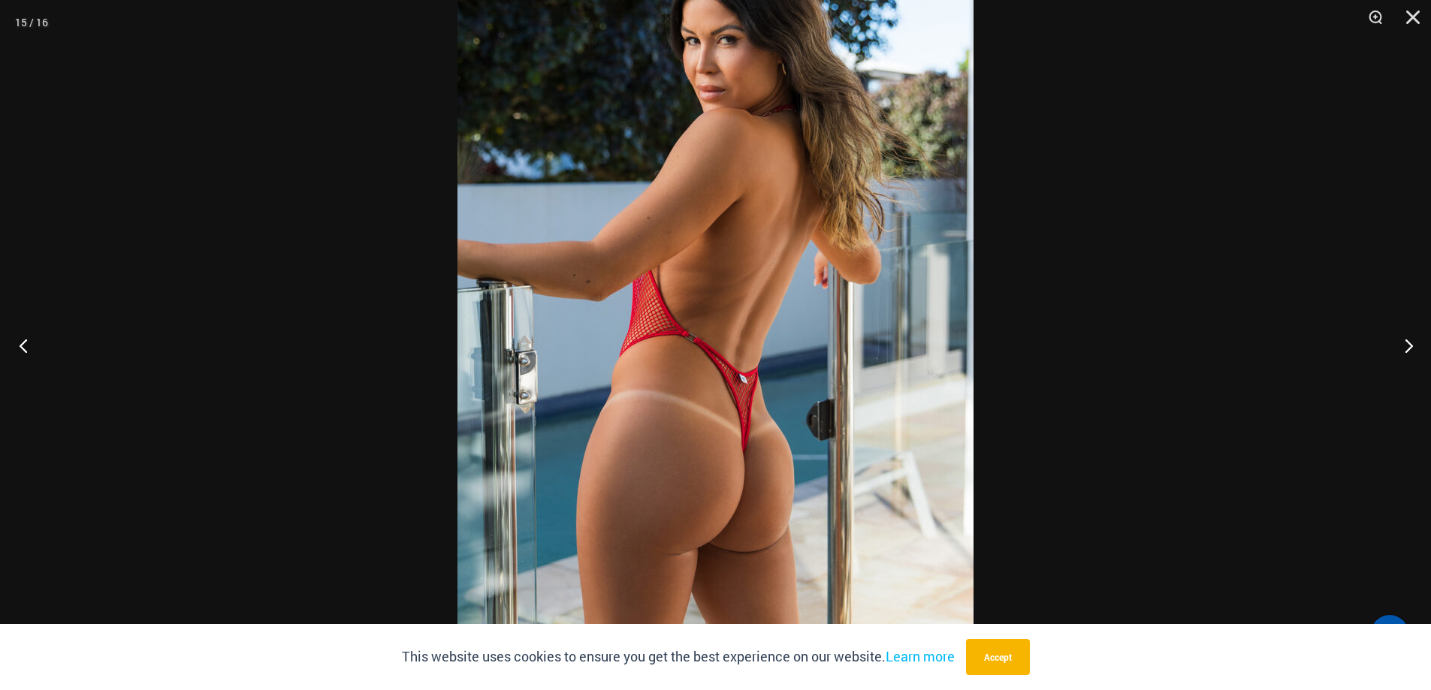
click at [20, 346] on button "Previous" at bounding box center [28, 345] width 56 height 75
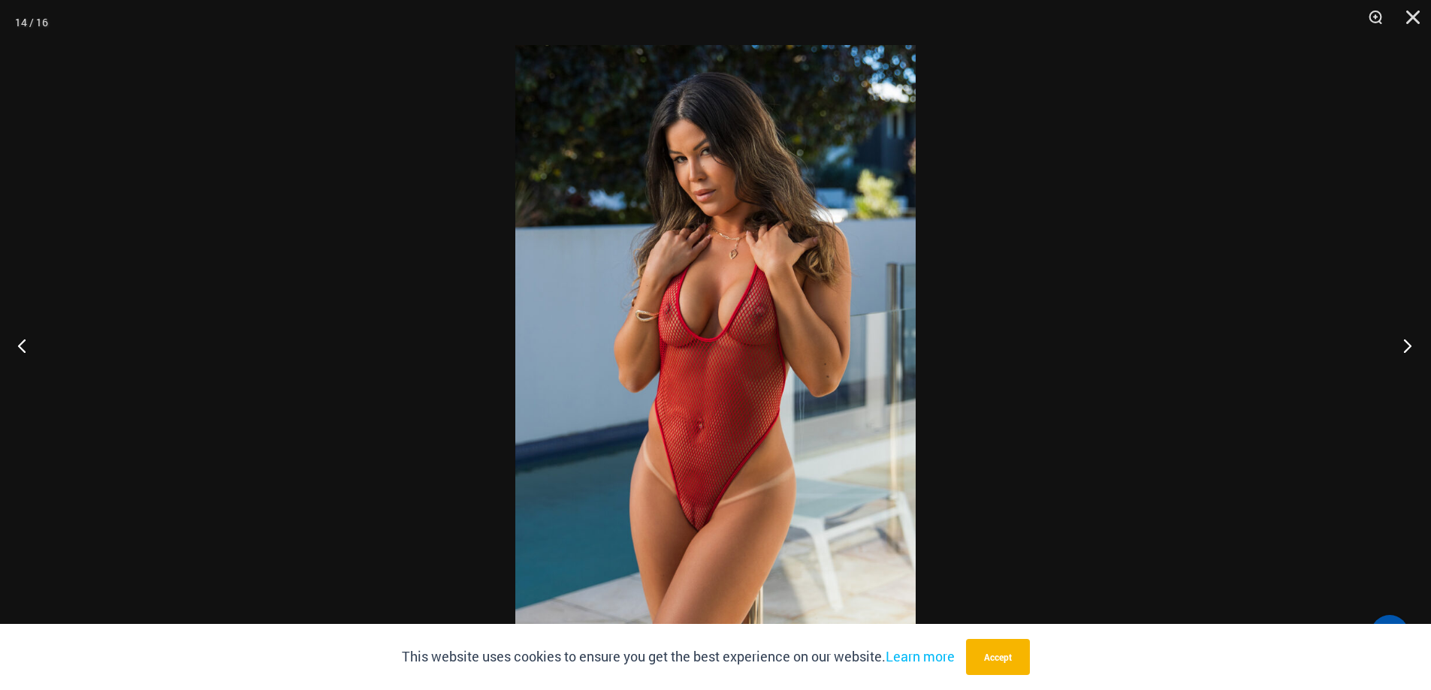
click at [1406, 343] on button "Next" at bounding box center [1402, 345] width 56 height 75
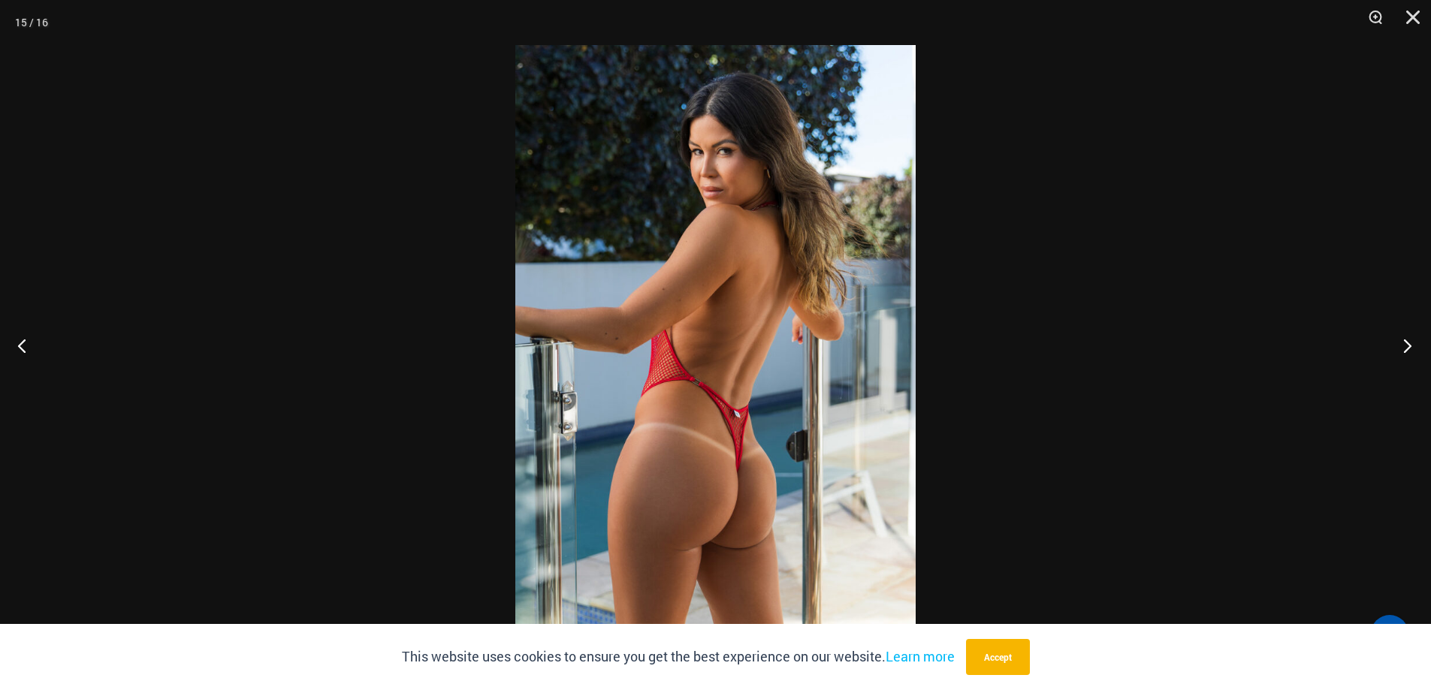
click at [1406, 343] on button "Next" at bounding box center [1402, 345] width 56 height 75
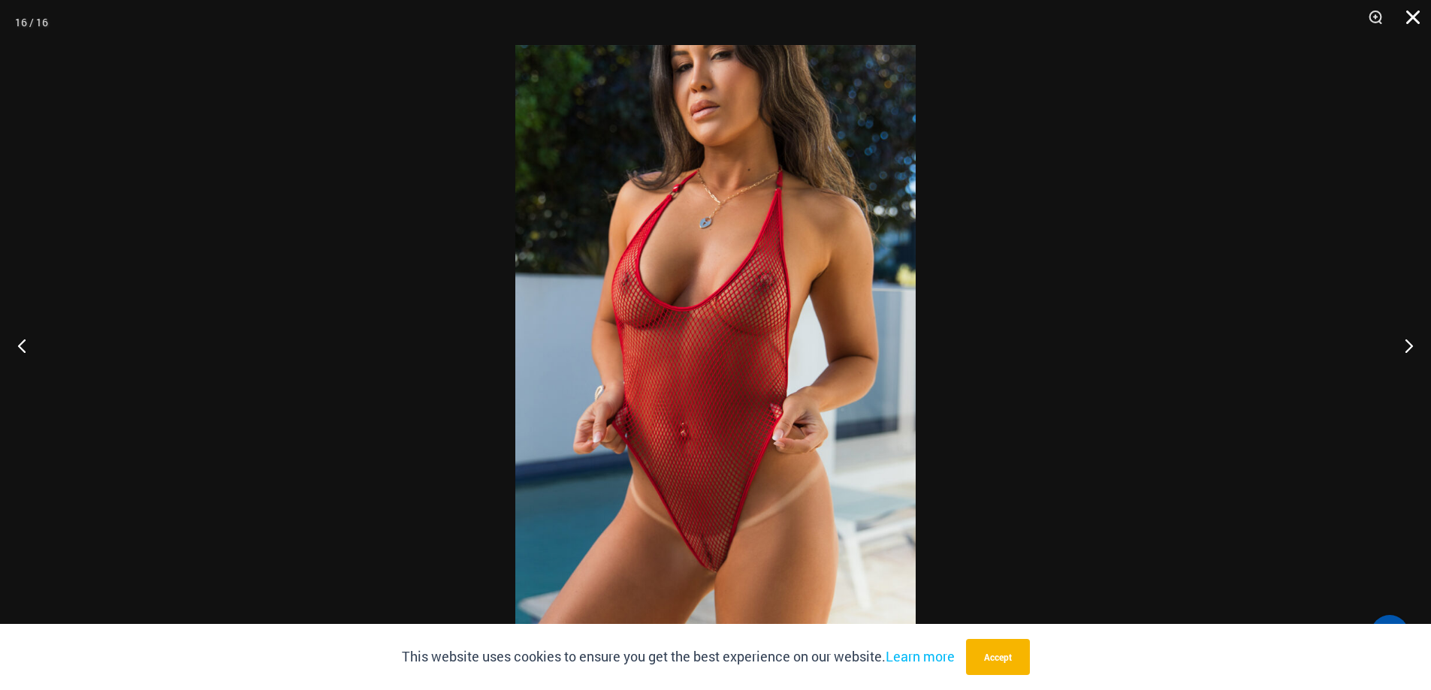
click at [1413, 13] on button "Close" at bounding box center [1408, 22] width 38 height 45
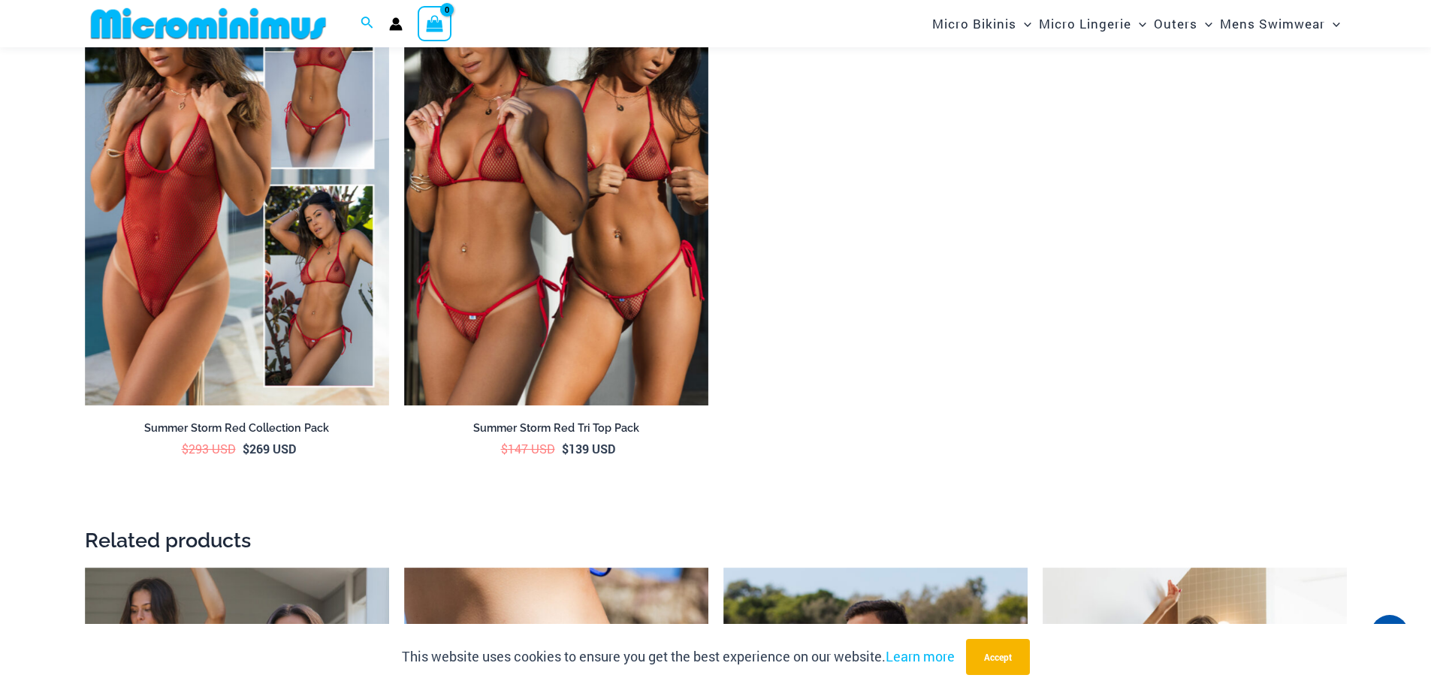
scroll to position [2686, 0]
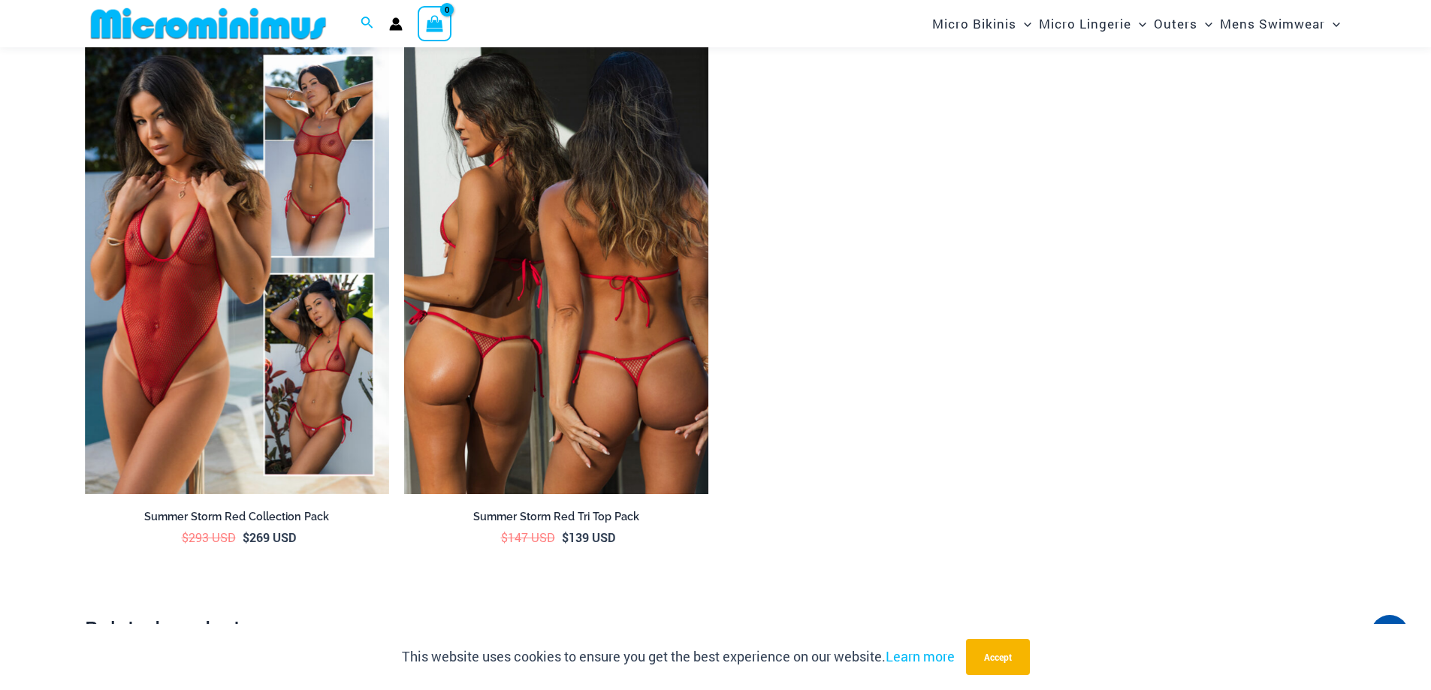
click at [575, 322] on img at bounding box center [556, 266] width 304 height 457
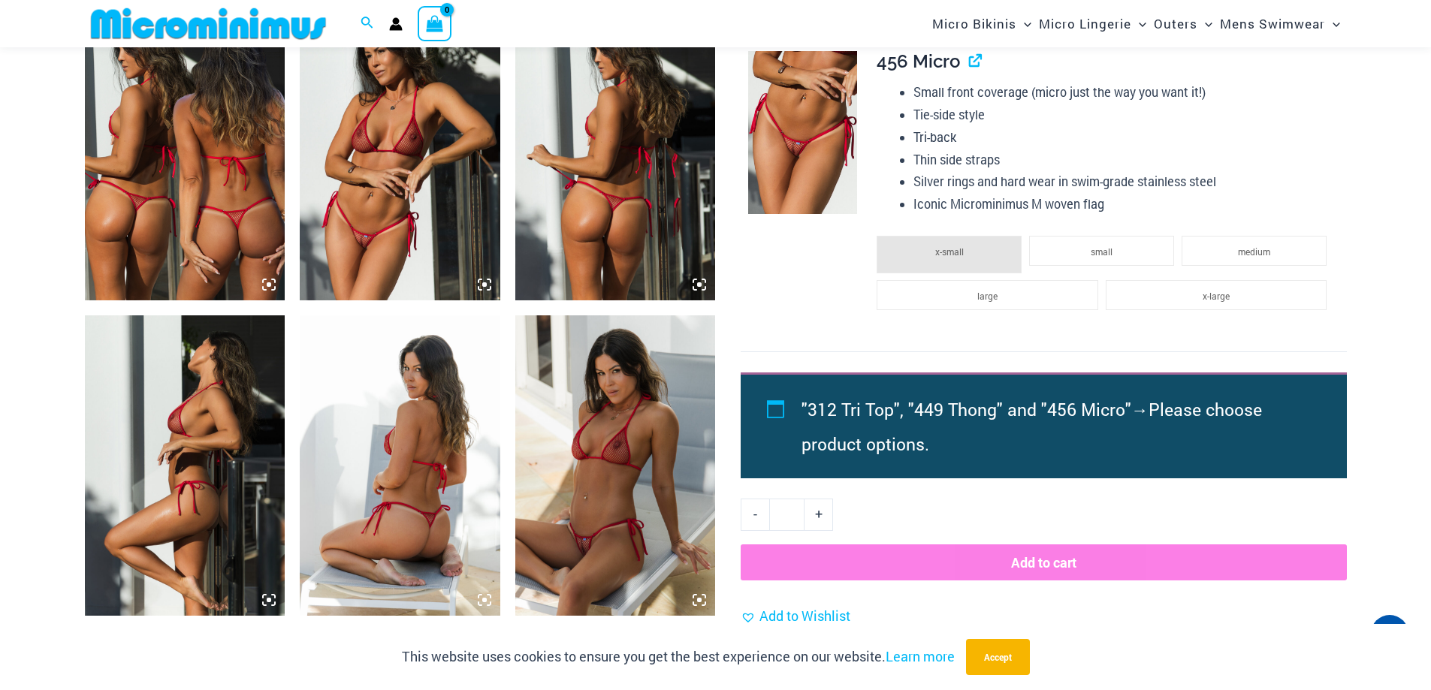
scroll to position [1105, 0]
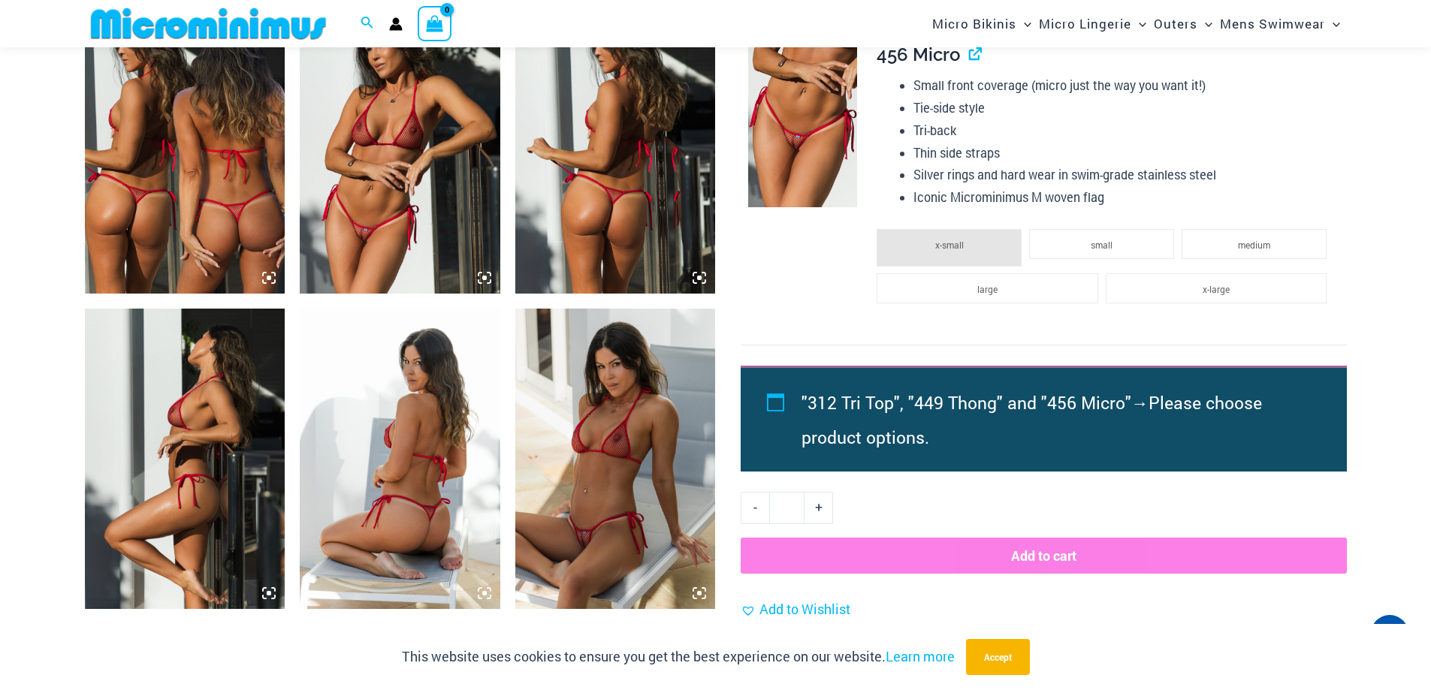
click at [196, 192] on img at bounding box center [185, 143] width 201 height 300
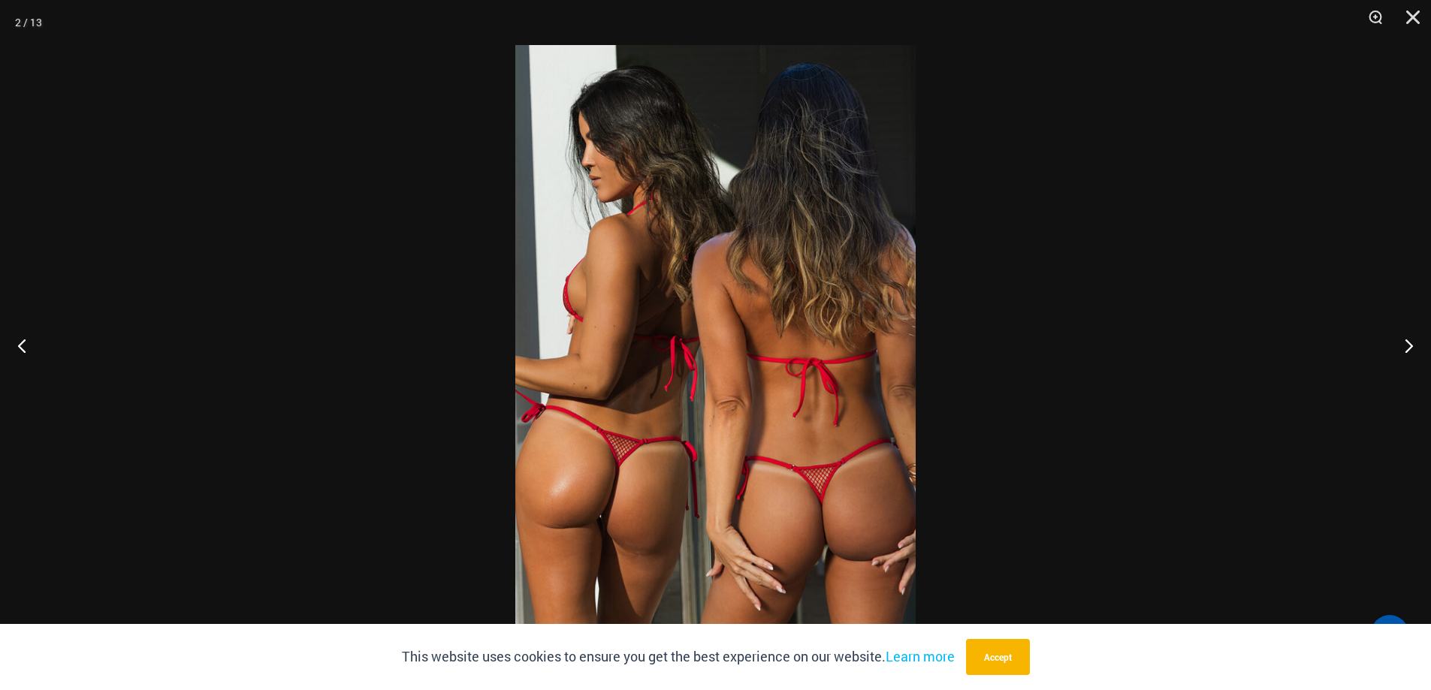
click at [713, 515] on img at bounding box center [715, 345] width 400 height 600
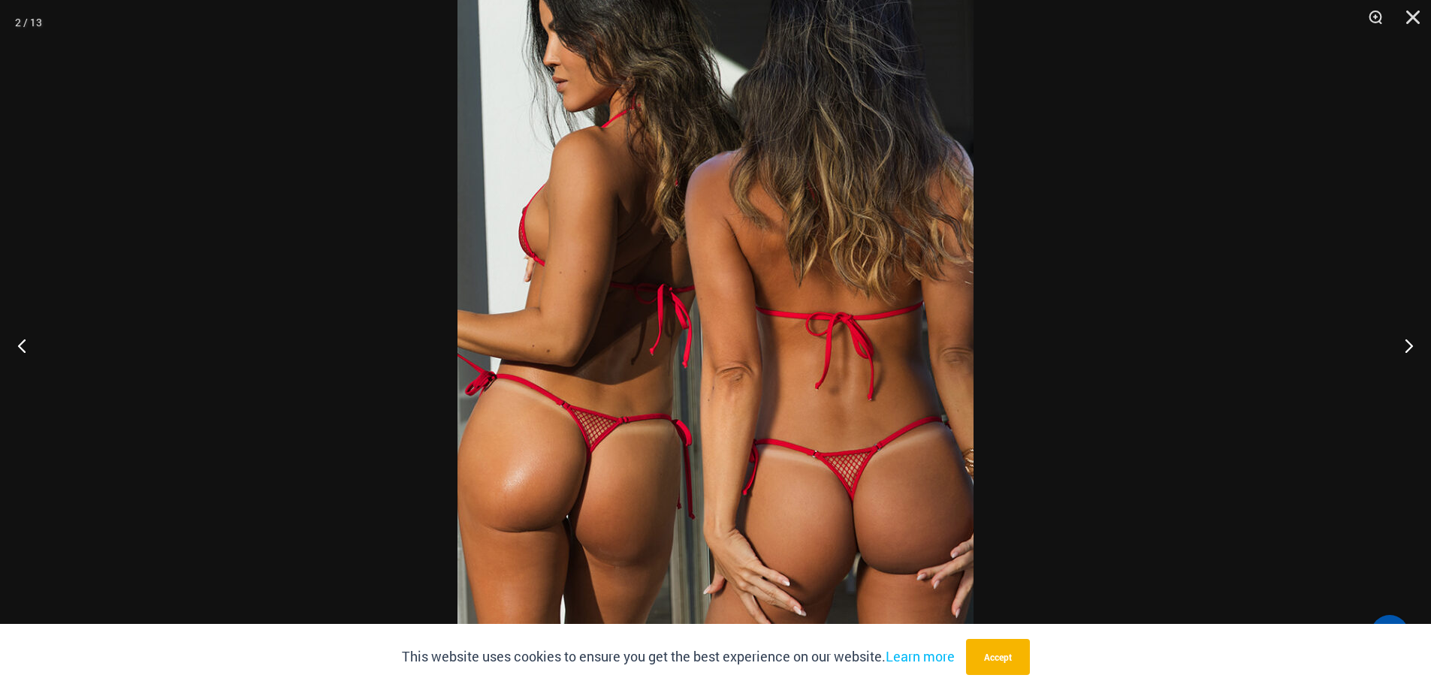
click at [1244, 168] on div at bounding box center [715, 345] width 1431 height 690
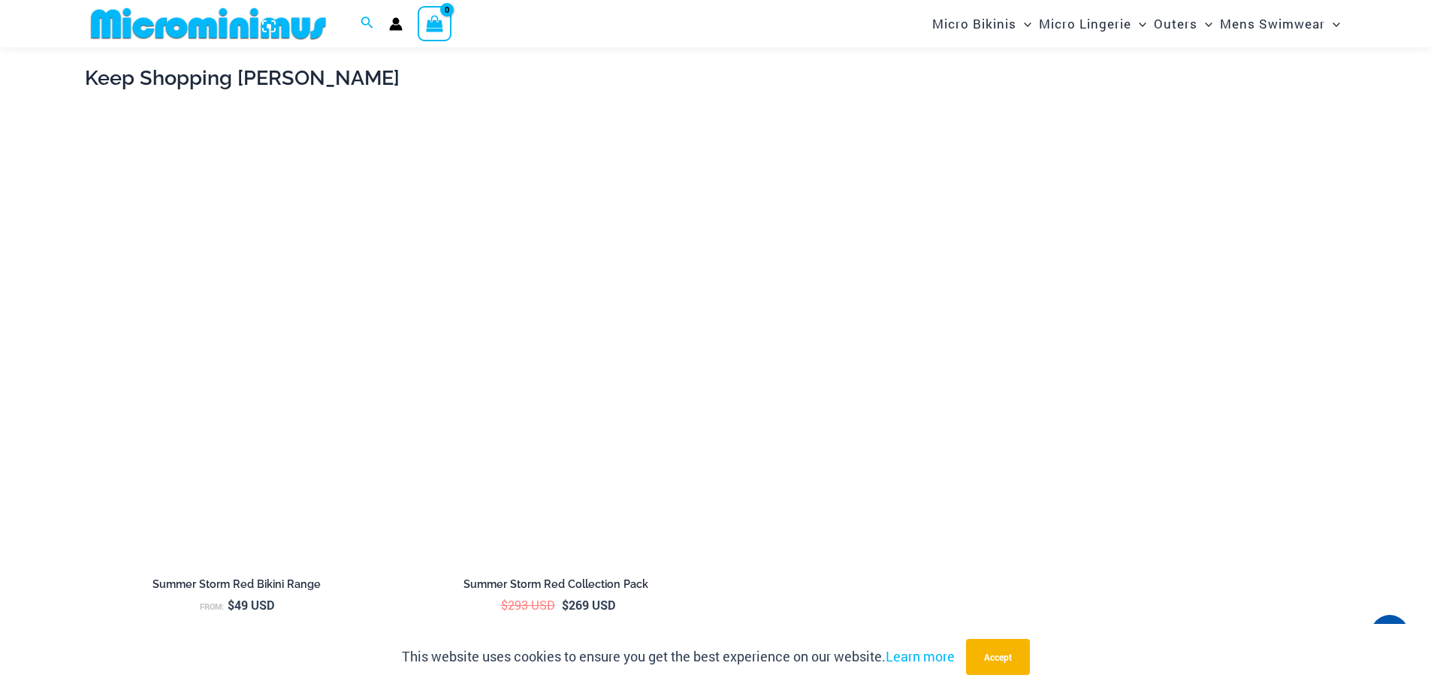
scroll to position [2310, 0]
